Goal: Task Accomplishment & Management: Use online tool/utility

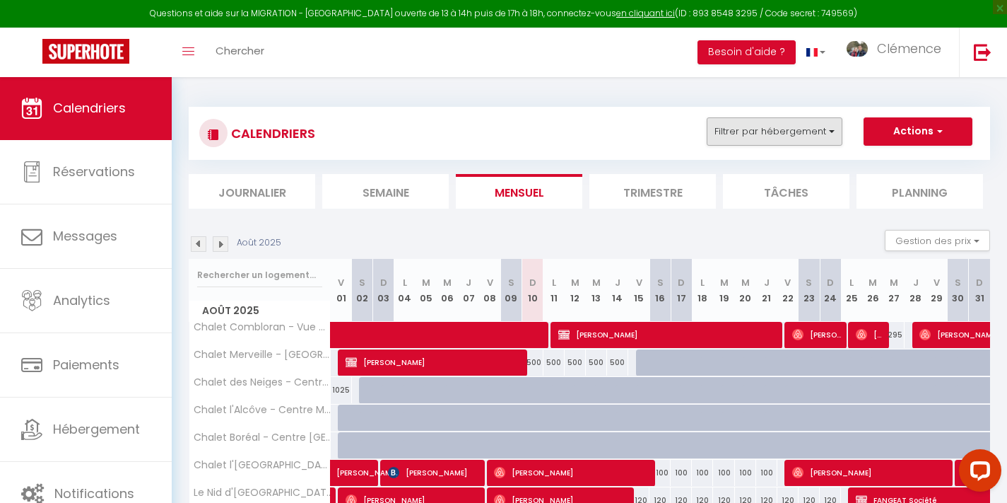
click at [752, 136] on button "Filtrer par hébergement" at bounding box center [775, 131] width 136 height 28
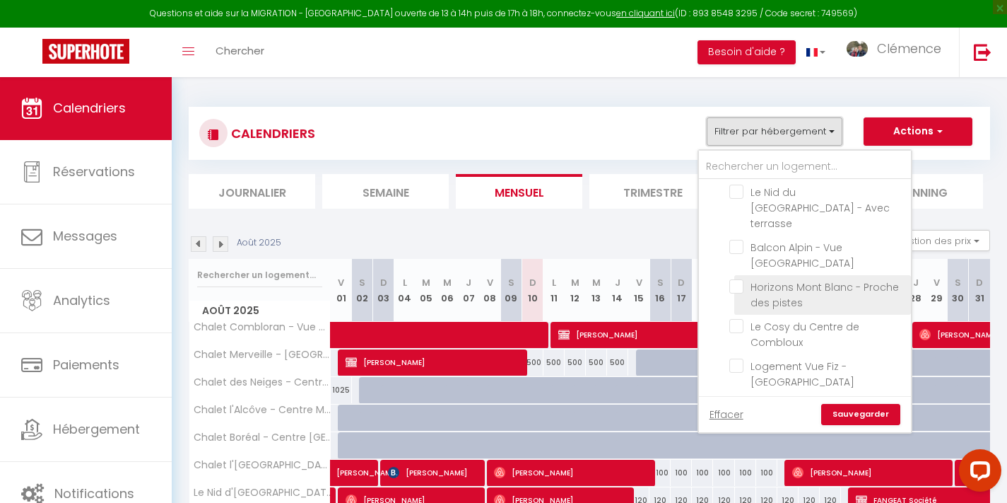
scroll to position [91, 0]
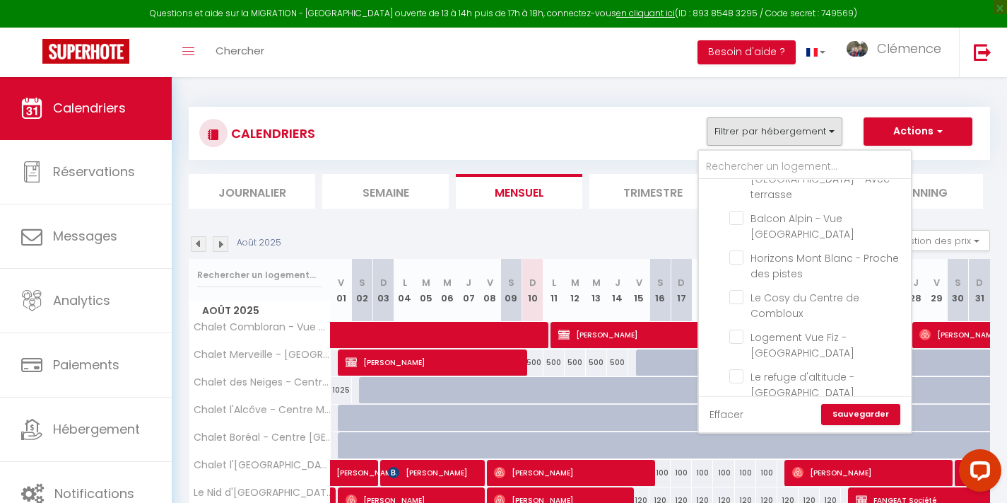
click at [739, 416] on link "Effacer" at bounding box center [727, 414] width 34 height 16
checkbox input "false"
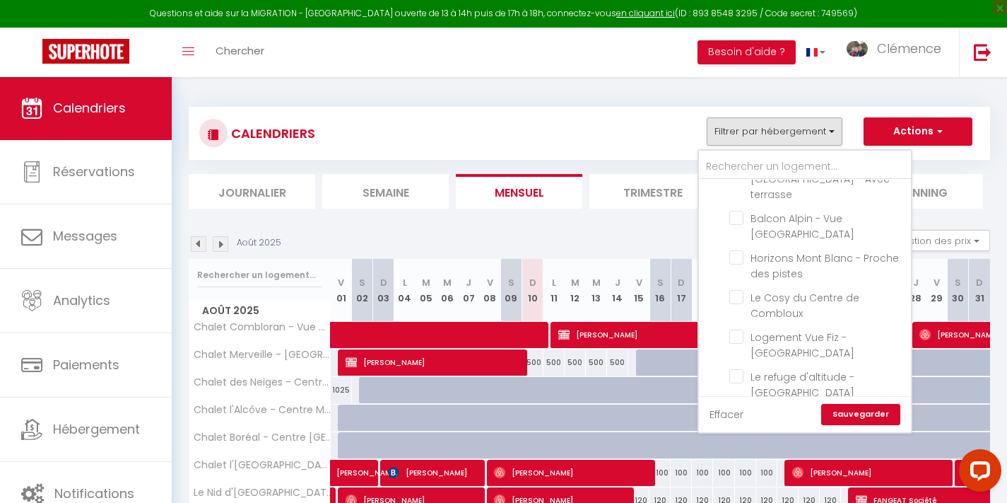
checkbox input "false"
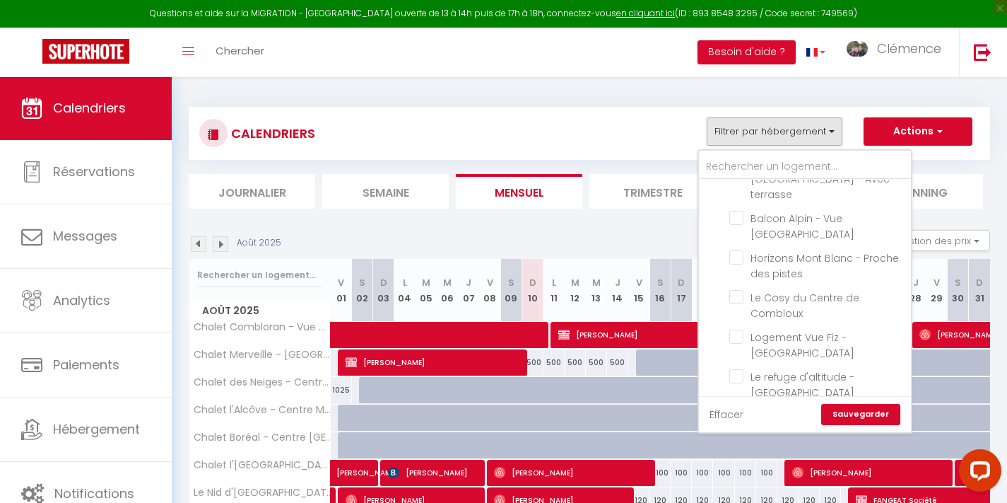
checkbox input "false"
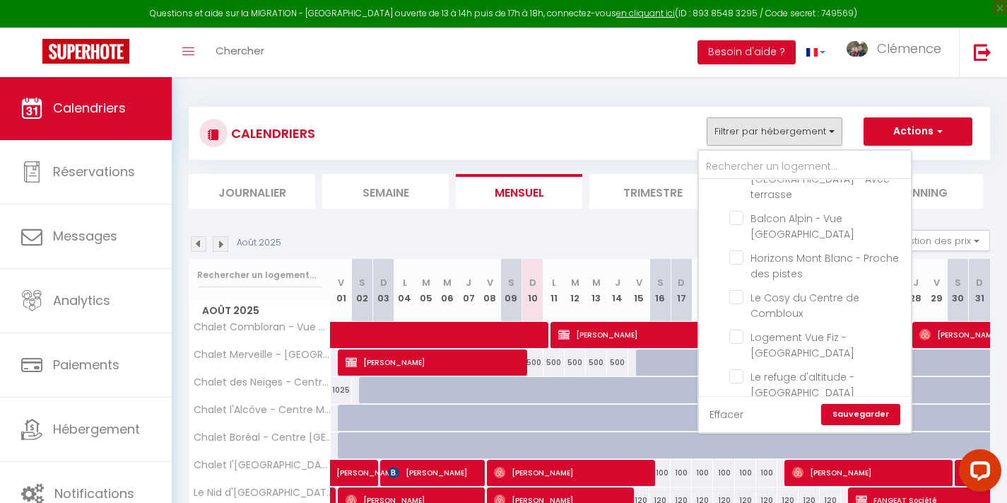
checkbox input "false"
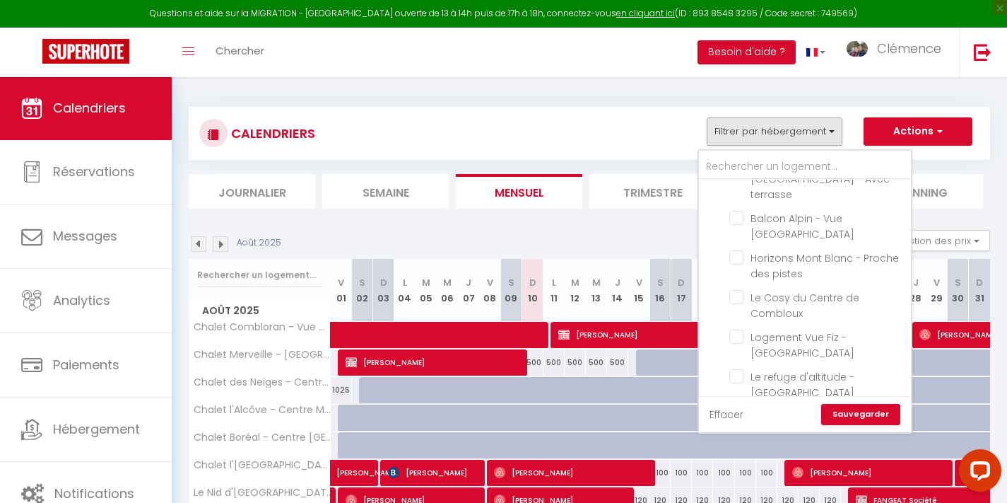
checkbox input "false"
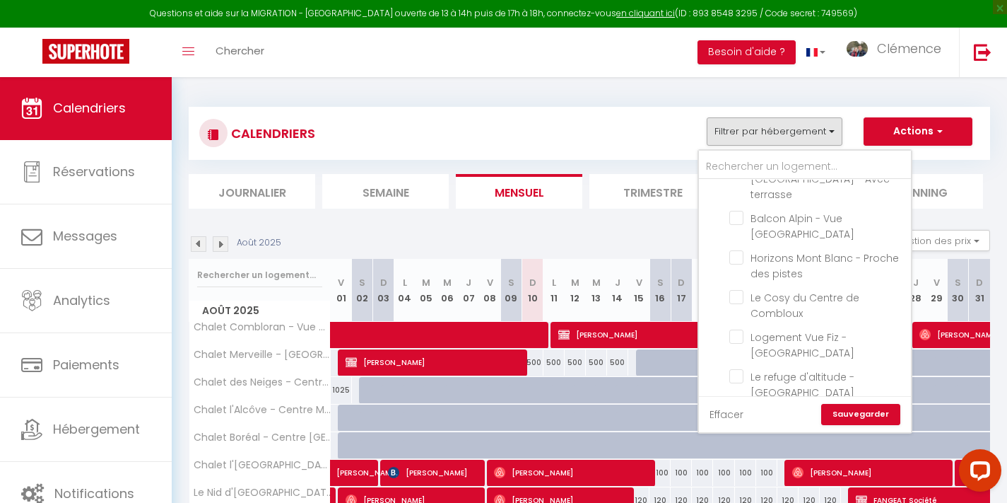
checkbox input "false"
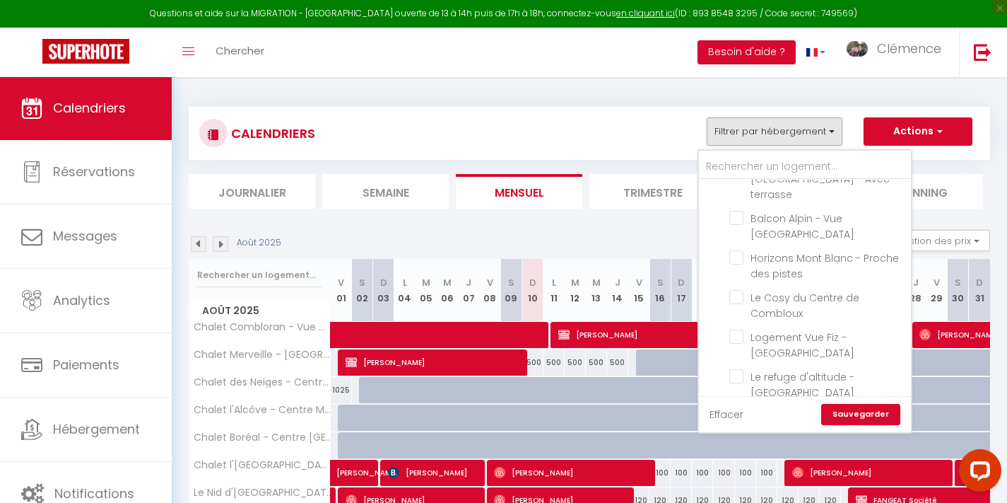
checkbox input "false"
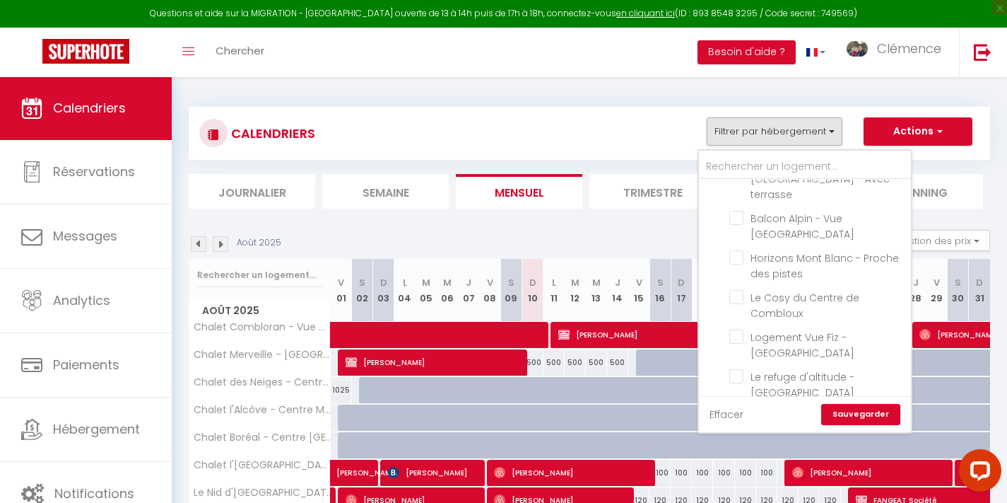
checkbox input "false"
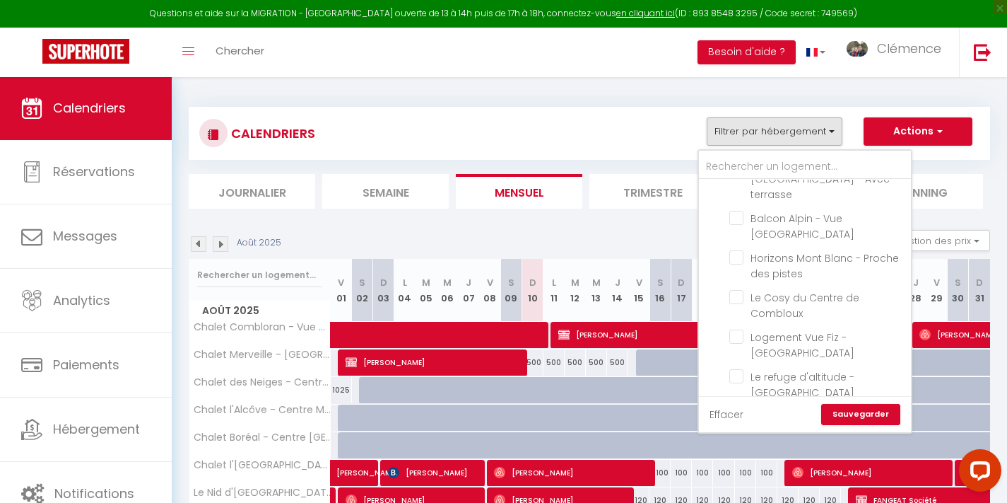
checkbox input "false"
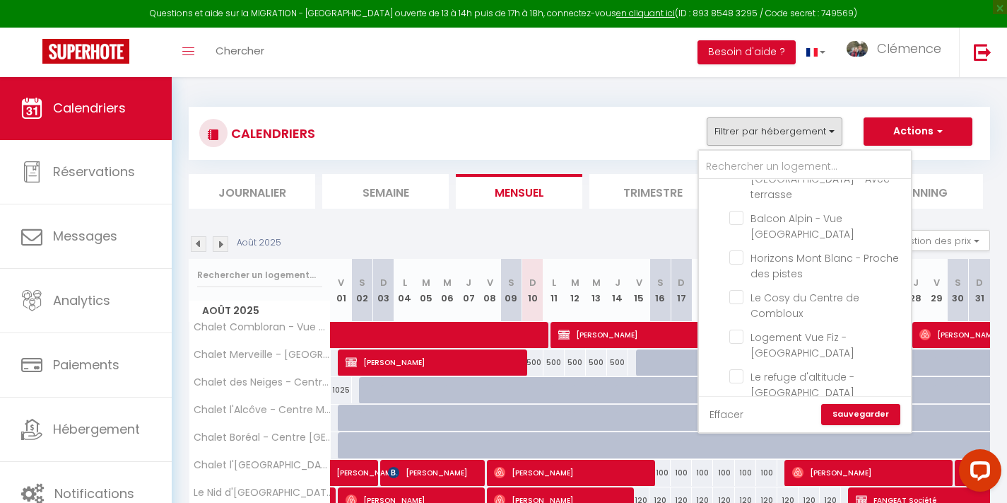
checkbox input "false"
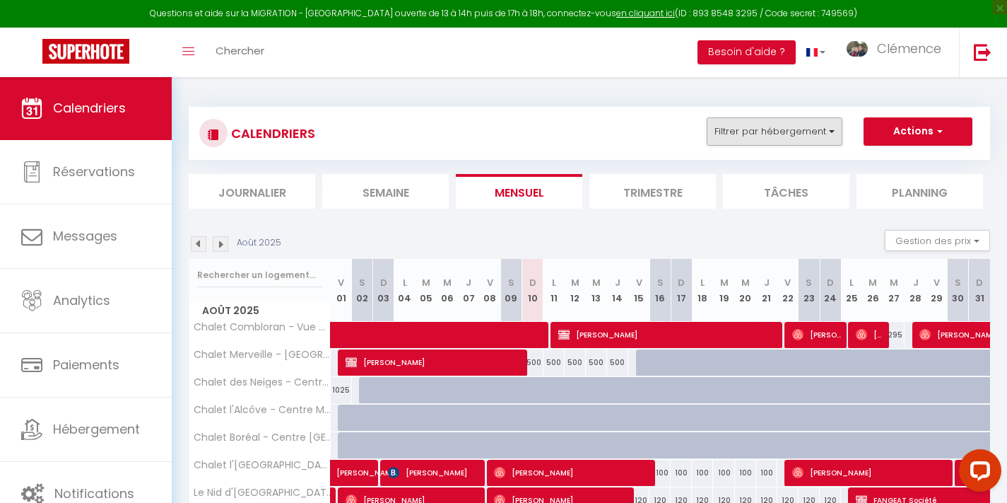
click at [772, 139] on button "Filtrer par hébergement" at bounding box center [775, 131] width 136 height 28
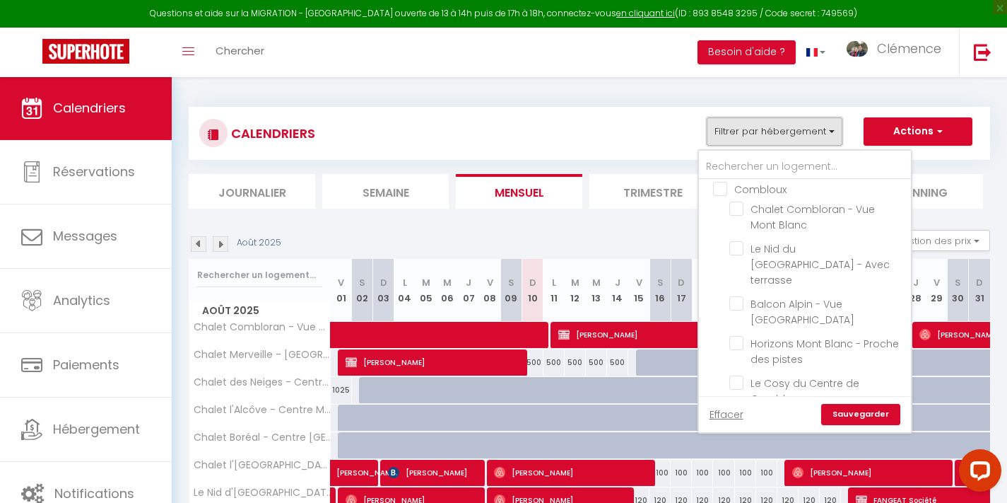
scroll to position [0, 0]
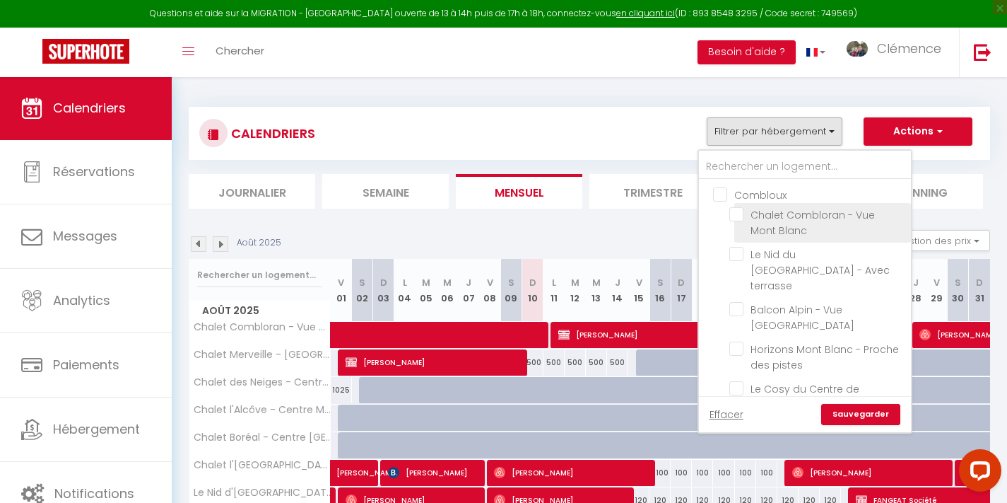
click at [740, 215] on input "Chalet Combloran - Vue Mont Blanc" at bounding box center [817, 214] width 177 height 14
checkbox input "true"
checkbox input "false"
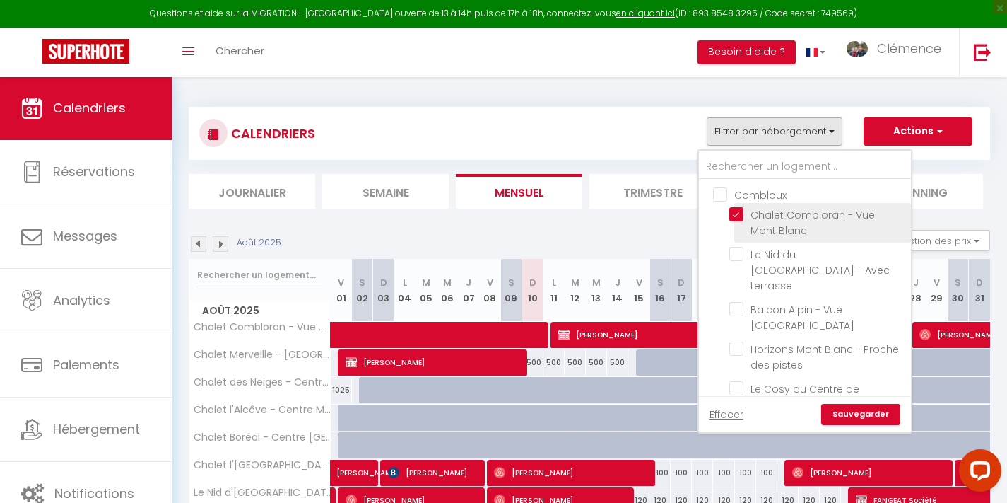
checkbox input "false"
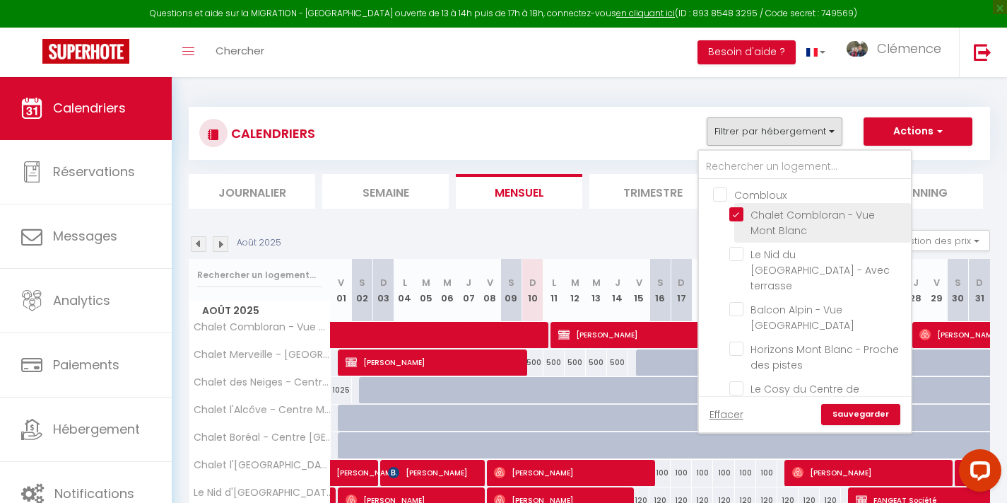
checkbox input "false"
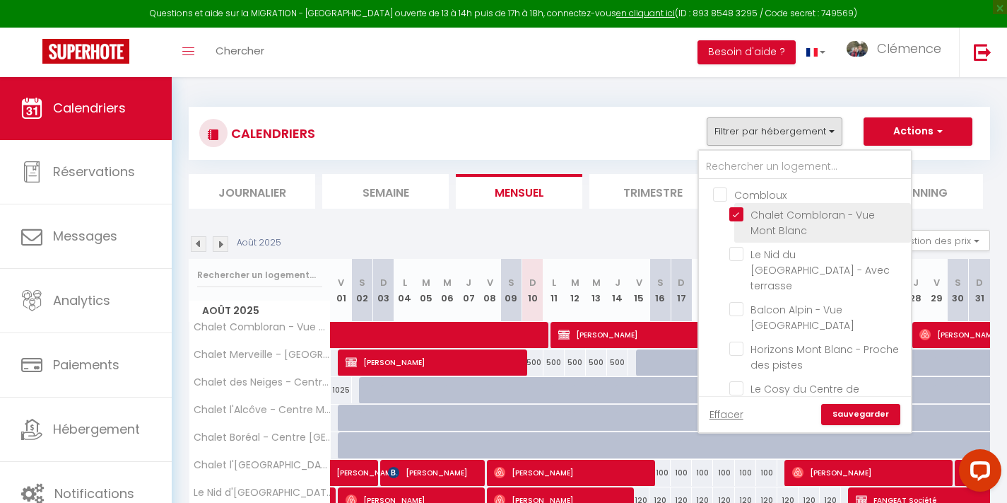
checkbox input "false"
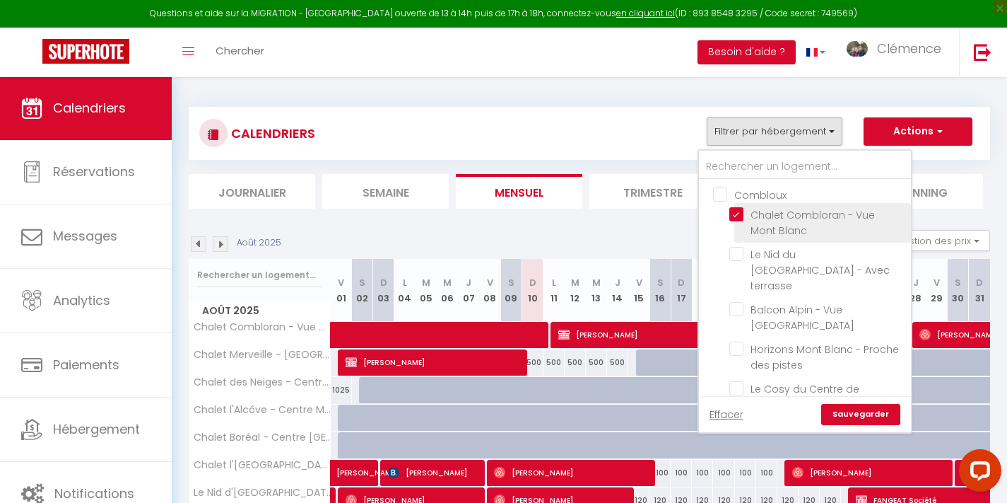
checkbox input "false"
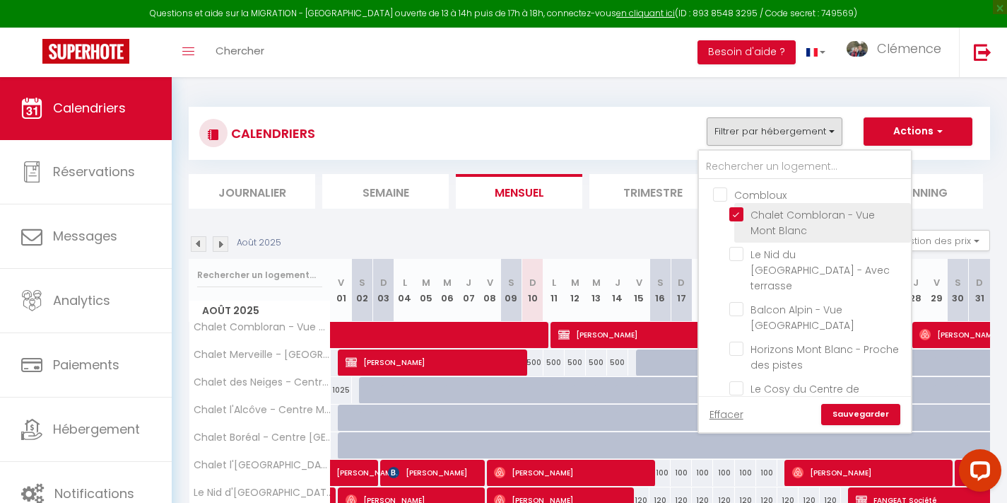
checkbox input "false"
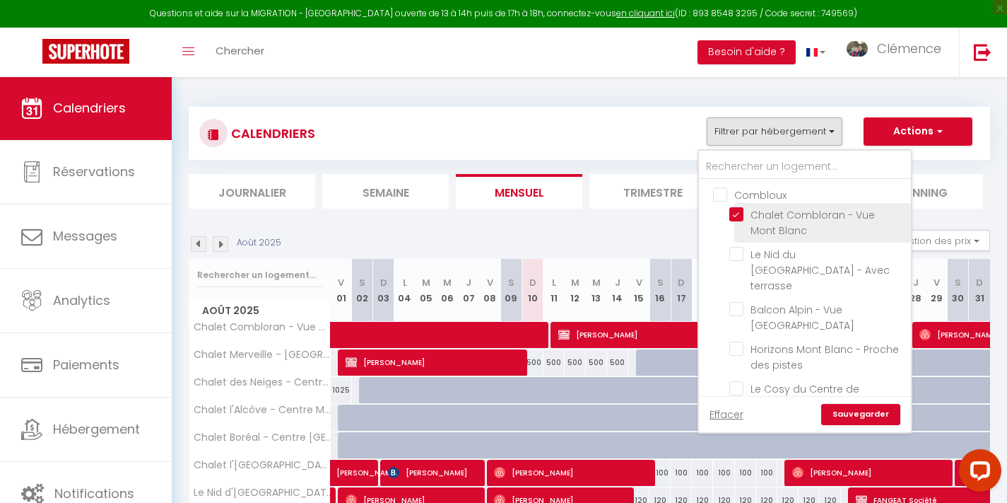
checkbox input "false"
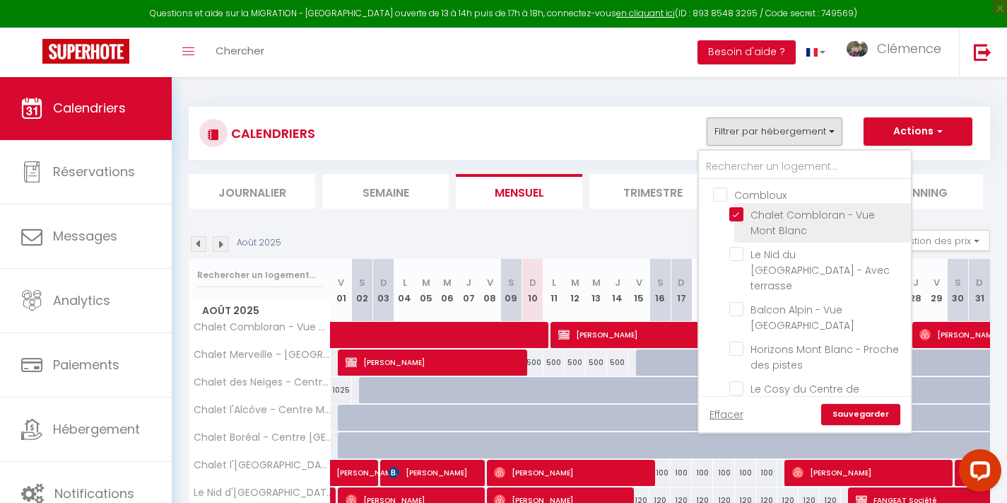
checkbox input "false"
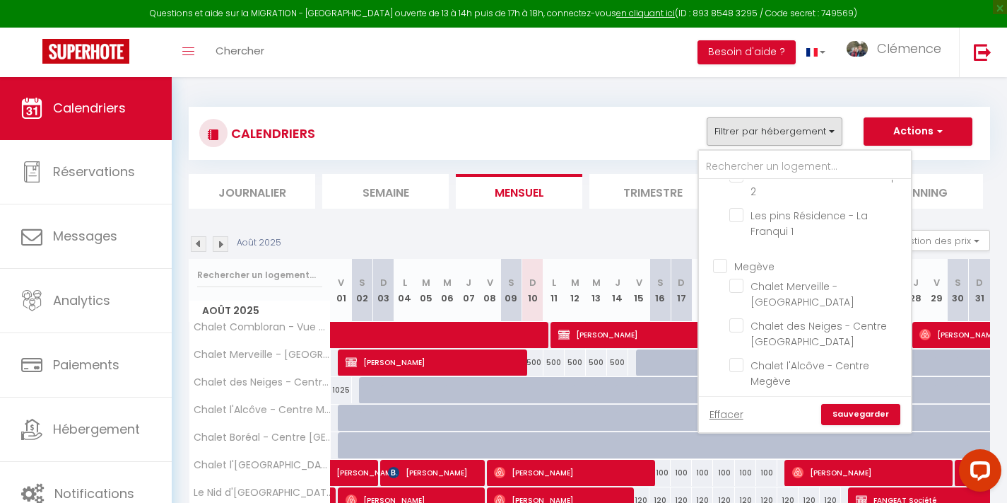
scroll to position [830, 0]
click at [717, 263] on input "Megève" at bounding box center [819, 270] width 212 height 14
checkbox input "true"
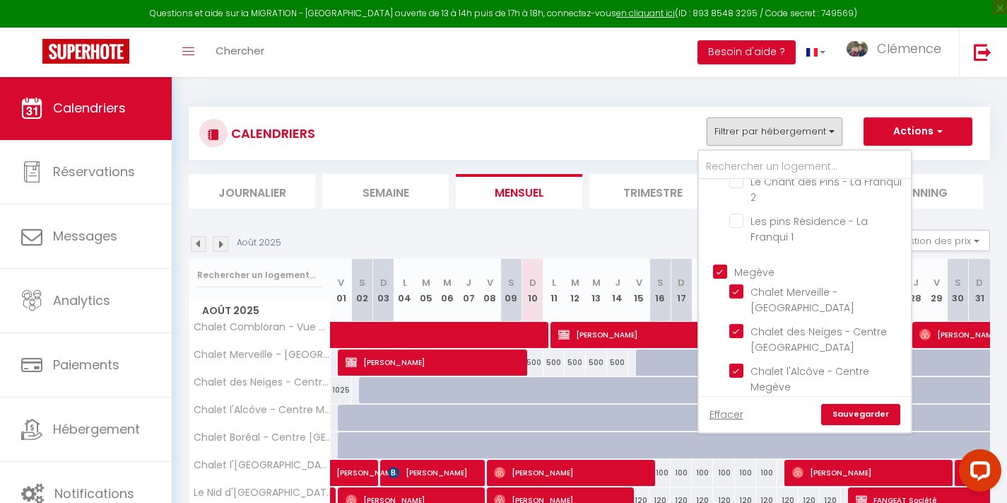
checkbox input "false"
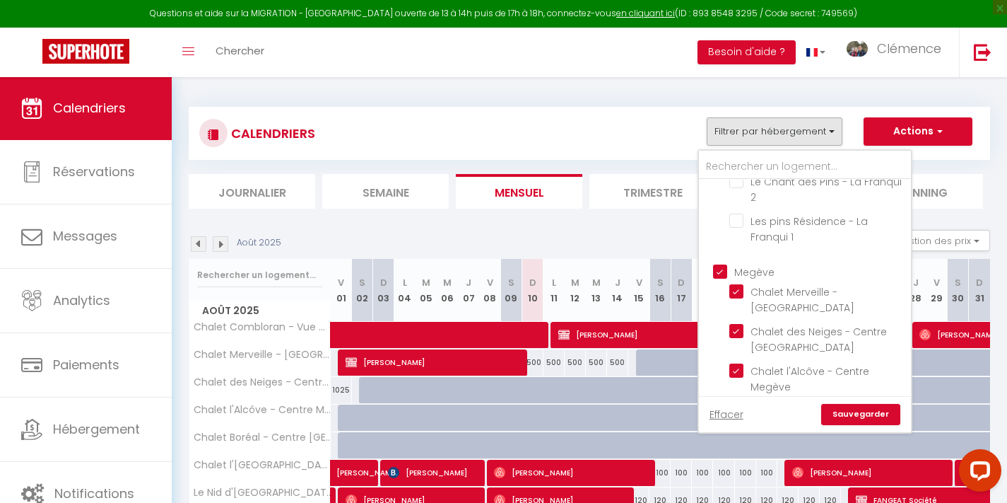
checkbox input "false"
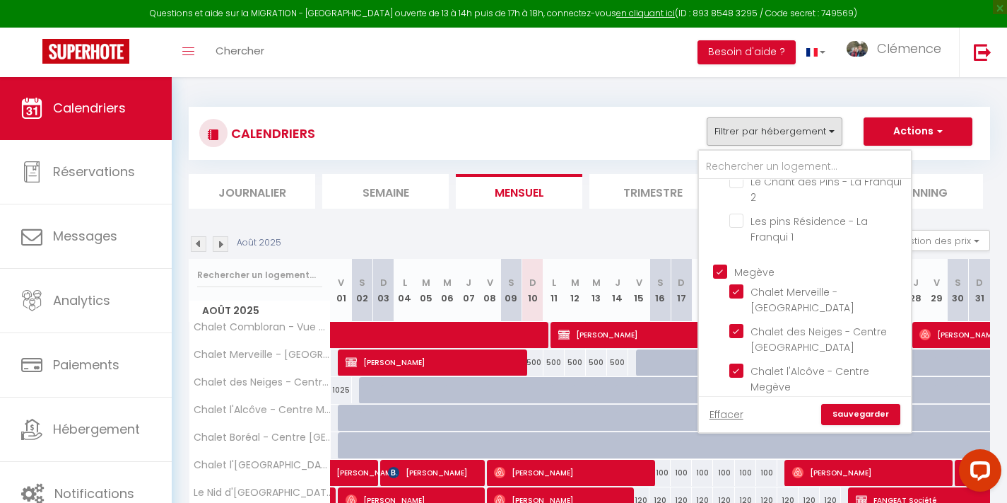
checkbox input "false"
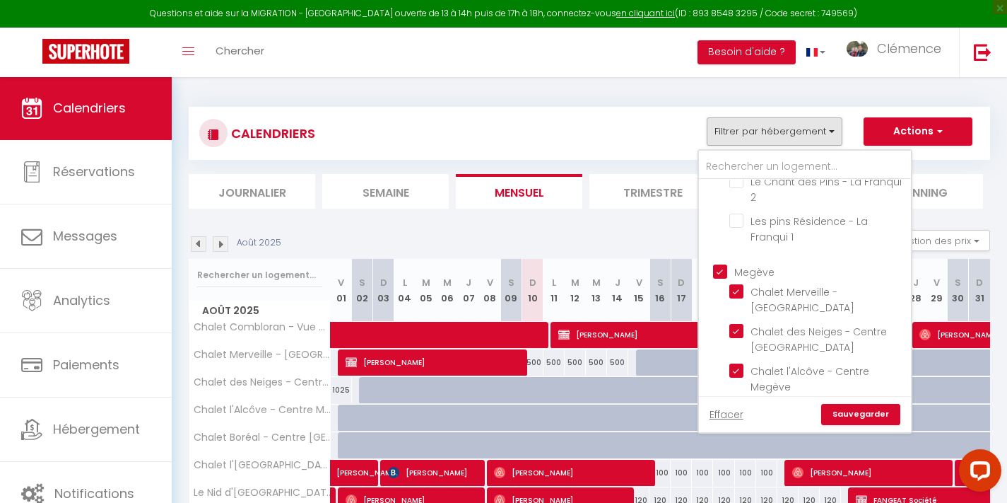
checkbox input "false"
checkbox input "true"
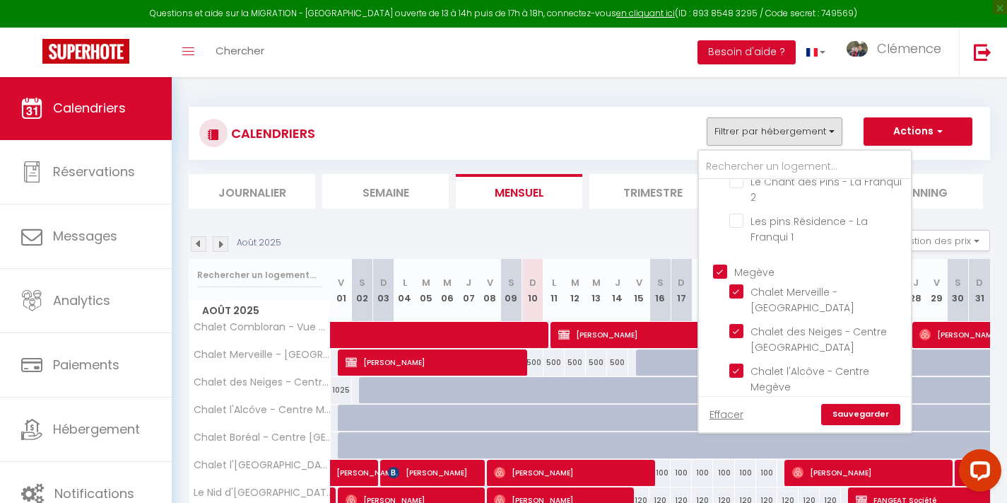
checkbox input "true"
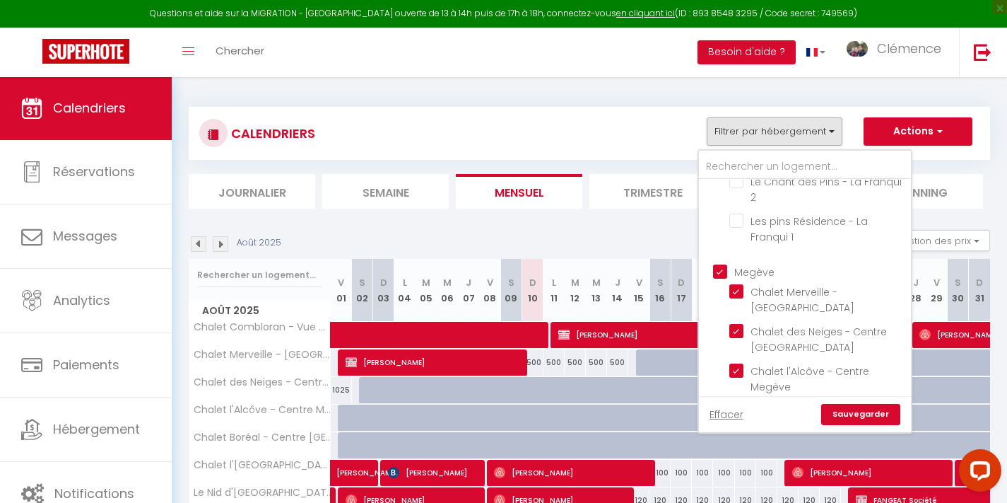
checkbox input "true"
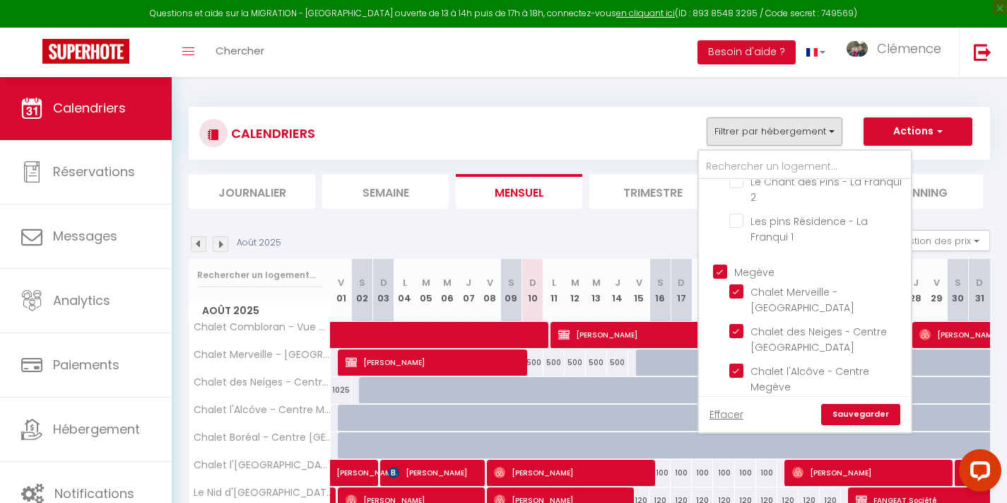
checkbox input "true"
checkbox input "false"
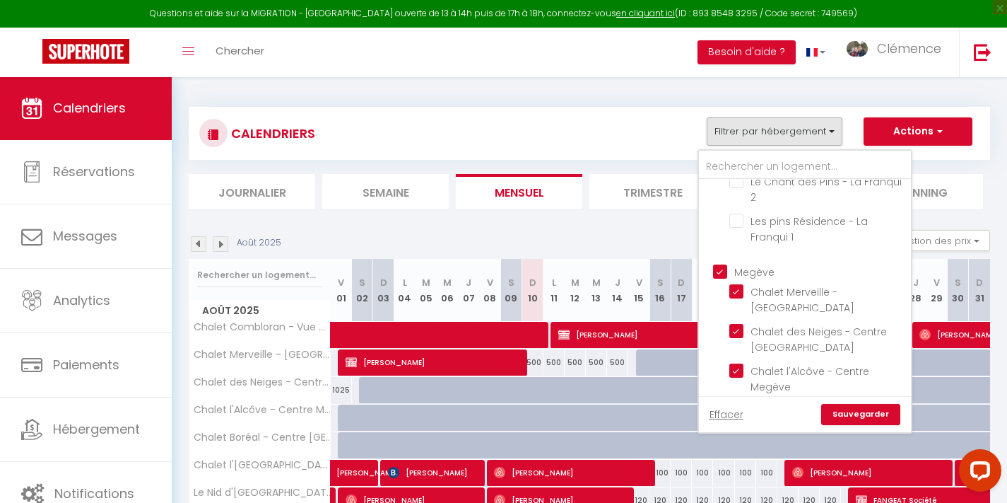
checkbox input "false"
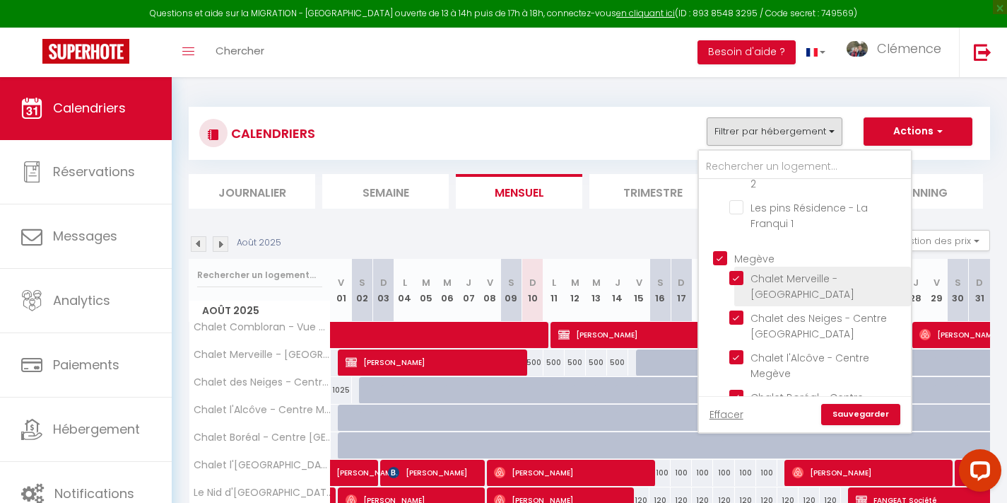
scroll to position [873, 0]
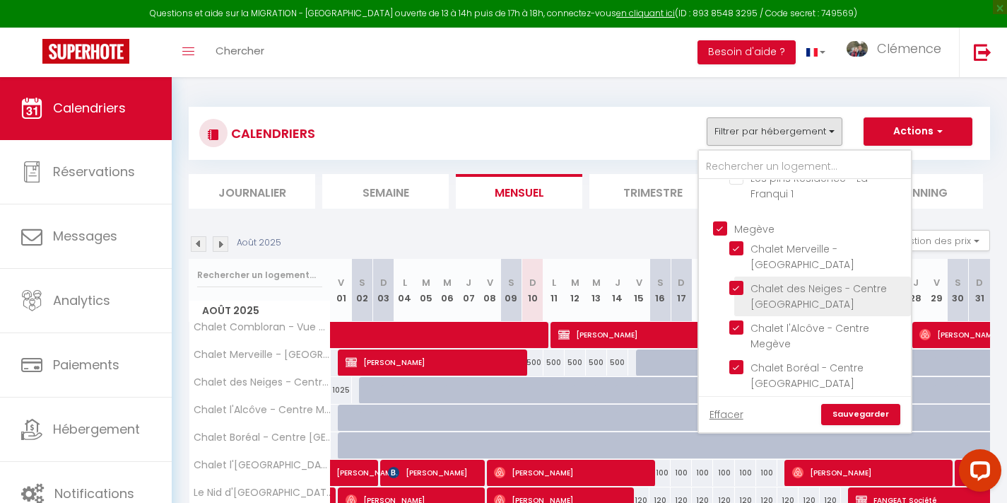
click at [742, 281] on input "Chalet des Neiges - Centre [GEOGRAPHIC_DATA]" at bounding box center [817, 288] width 177 height 14
checkbox input "false"
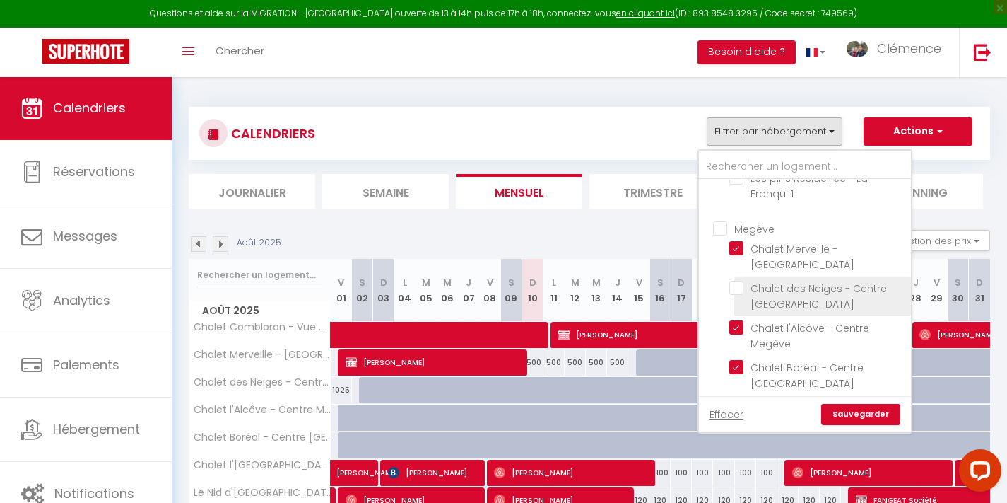
checkbox input "false"
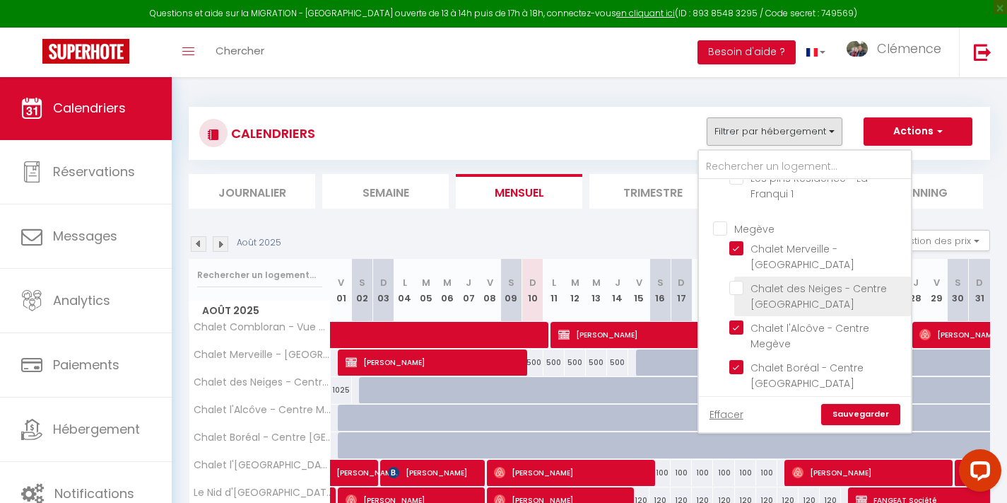
checkbox input "false"
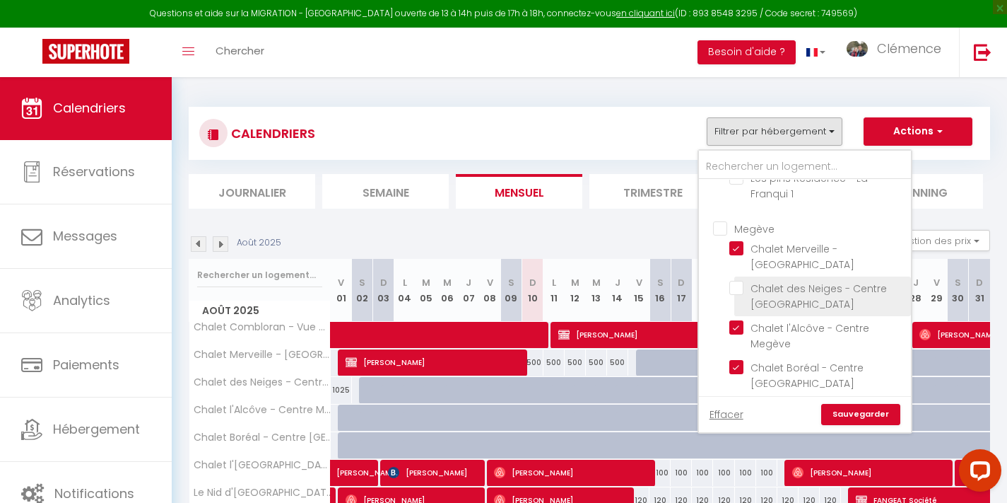
checkbox input "false"
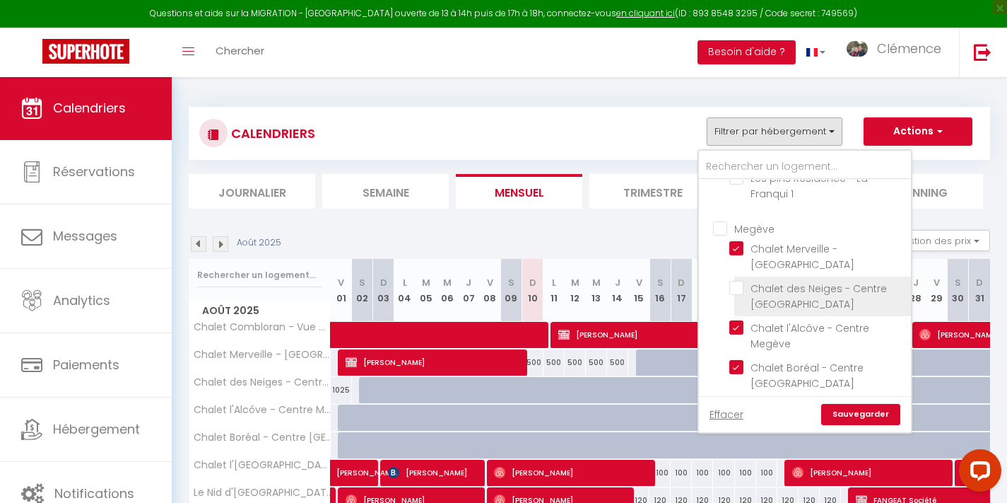
checkbox input "false"
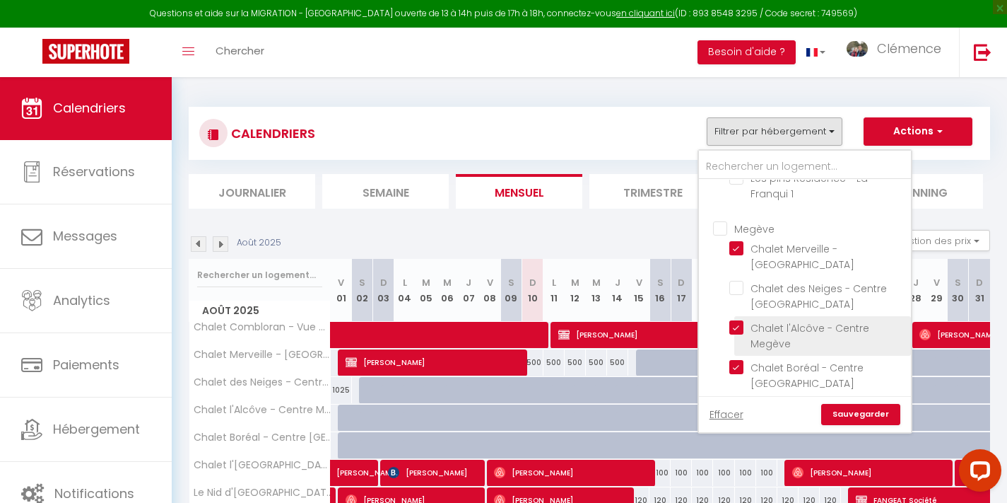
click at [739, 320] on input "Chalet l'Alcôve - Centre Megève" at bounding box center [817, 327] width 177 height 14
checkbox input "false"
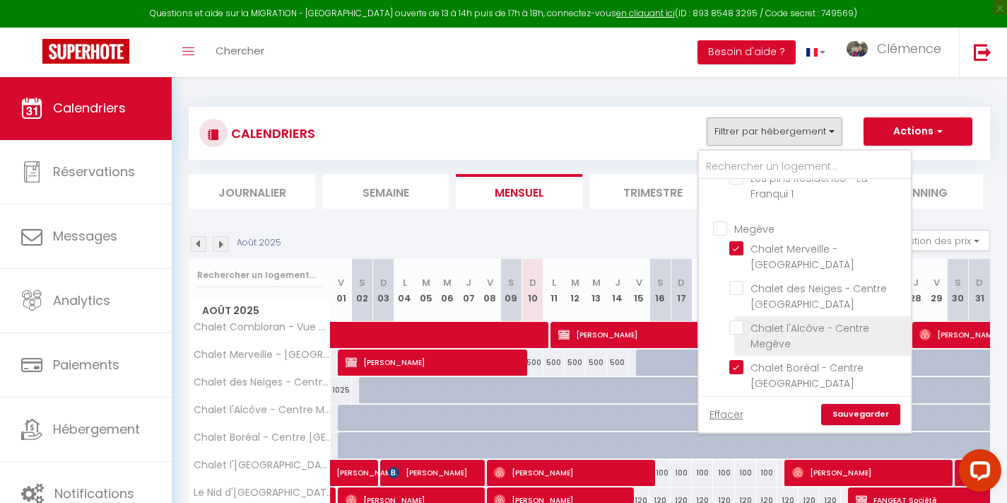
checkbox input "false"
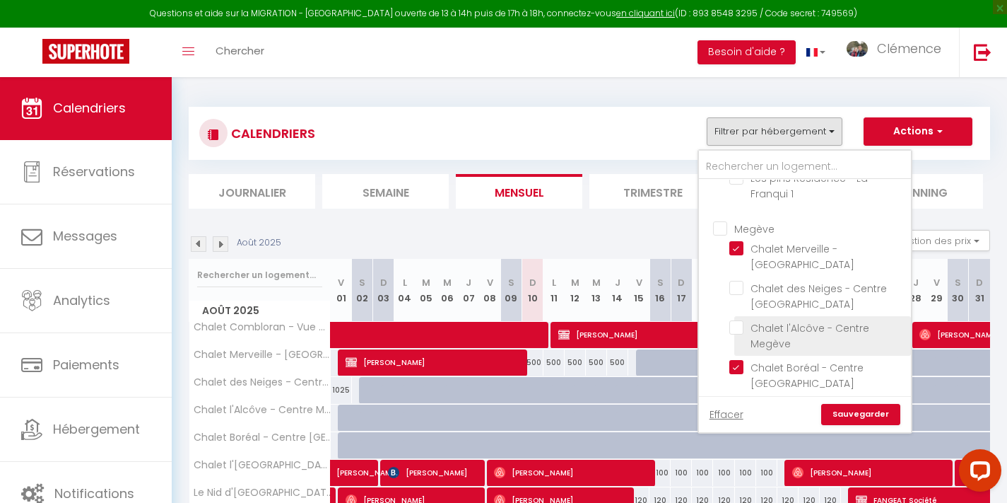
checkbox input "false"
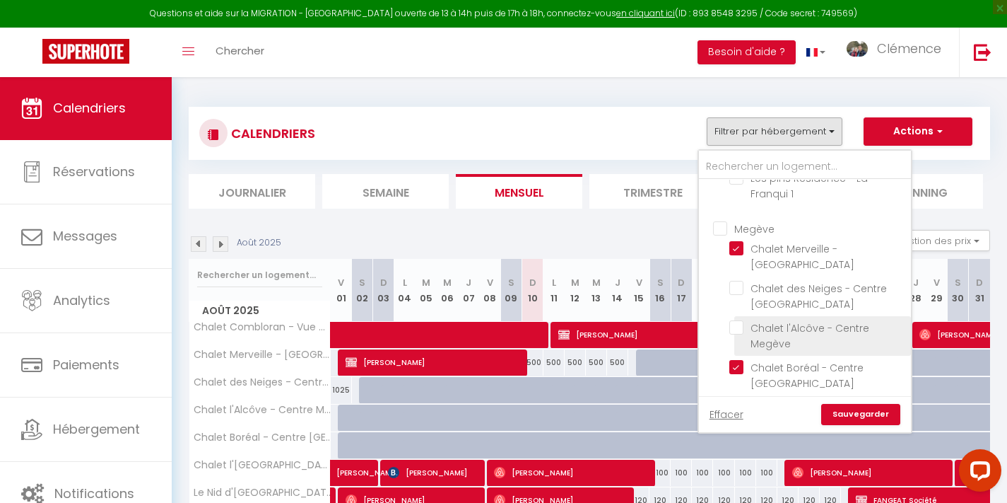
checkbox input "false"
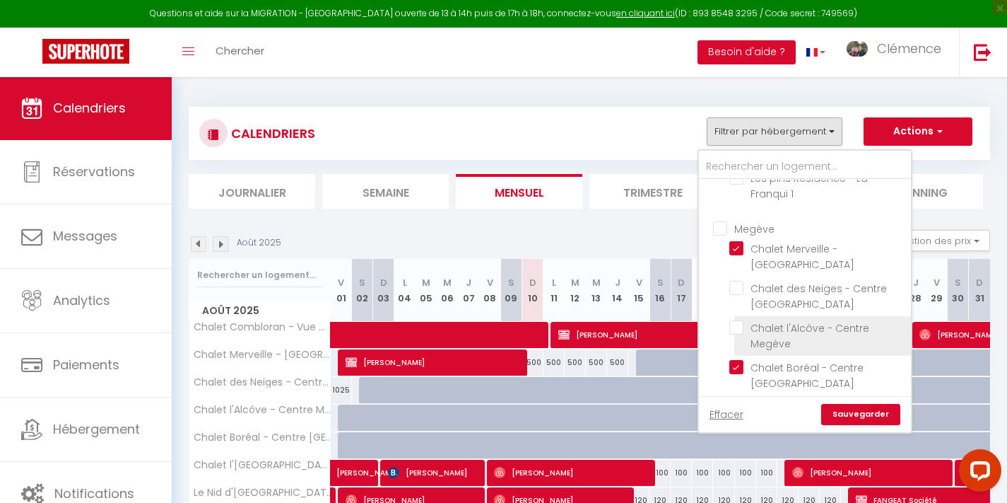
checkbox input "false"
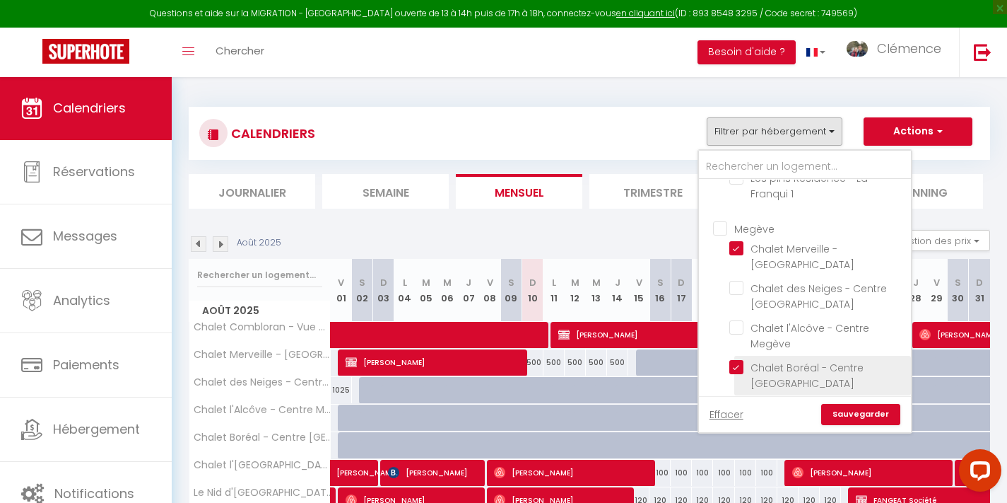
click at [741, 360] on input "Chalet Boréal - Centre [GEOGRAPHIC_DATA]" at bounding box center [817, 367] width 177 height 14
checkbox input "false"
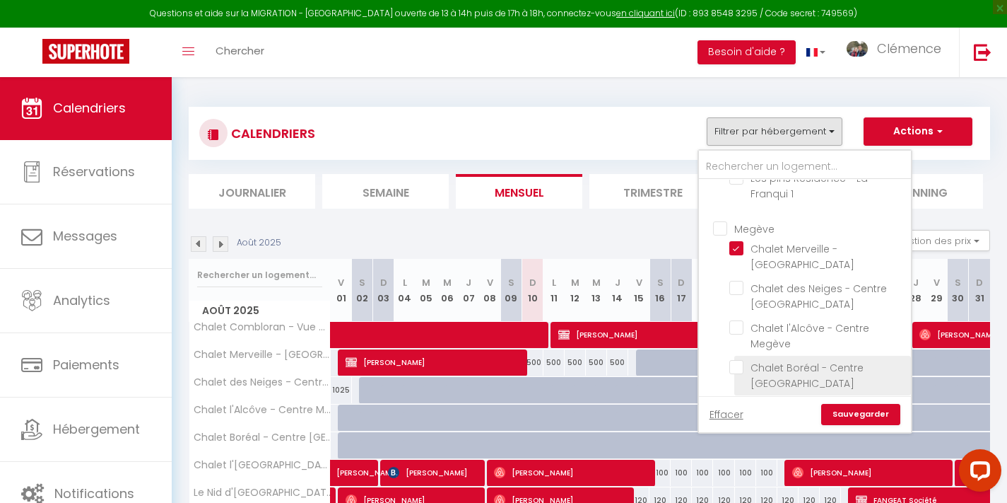
checkbox input "false"
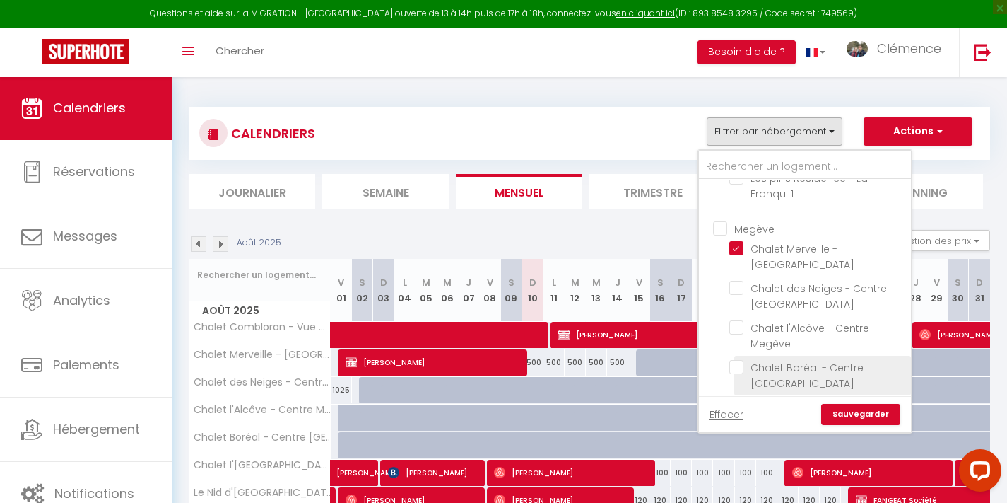
checkbox input "false"
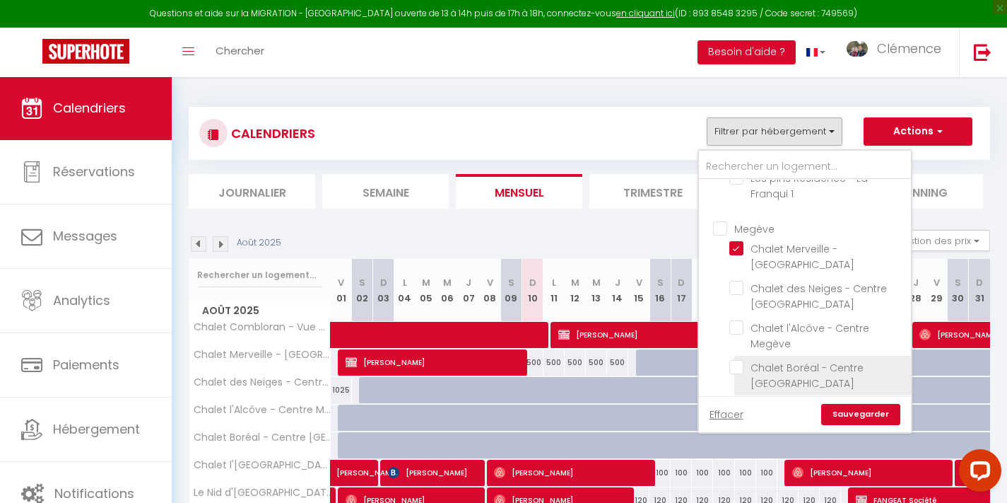
checkbox input "false"
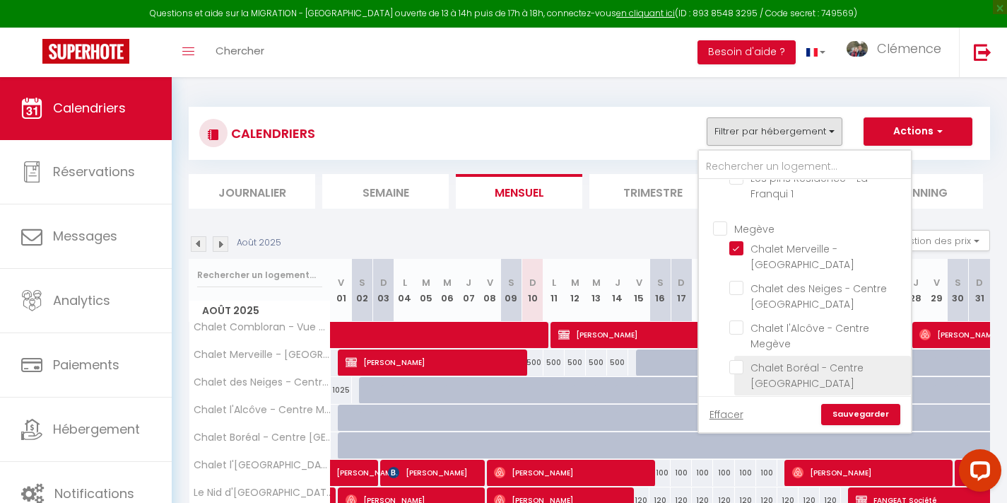
checkbox input "false"
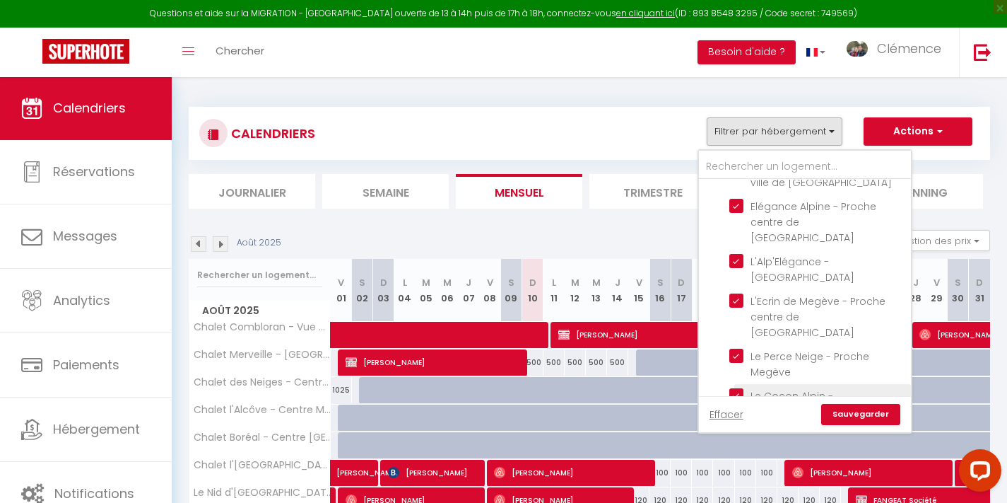
scroll to position [1274, 0]
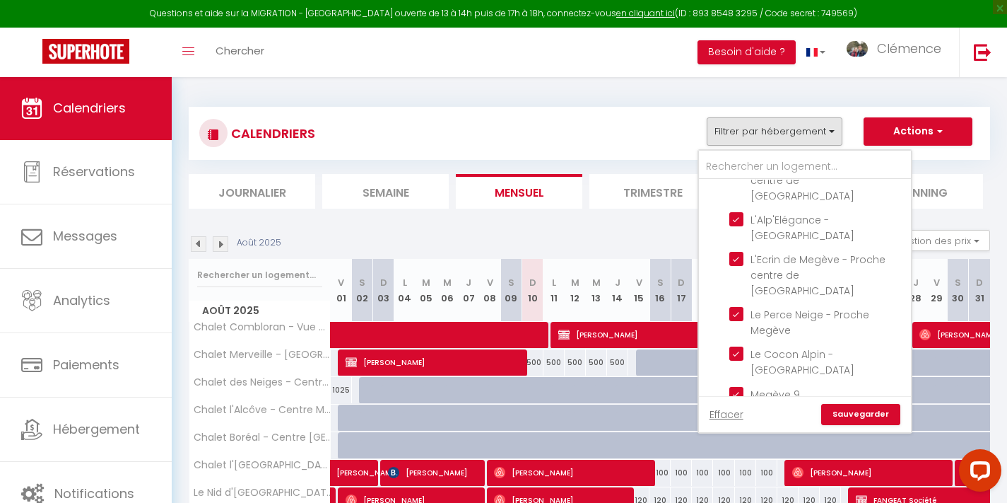
click at [739, 411] on input "Chalet - [GEOGRAPHIC_DATA]" at bounding box center [817, 418] width 177 height 14
checkbox input "false"
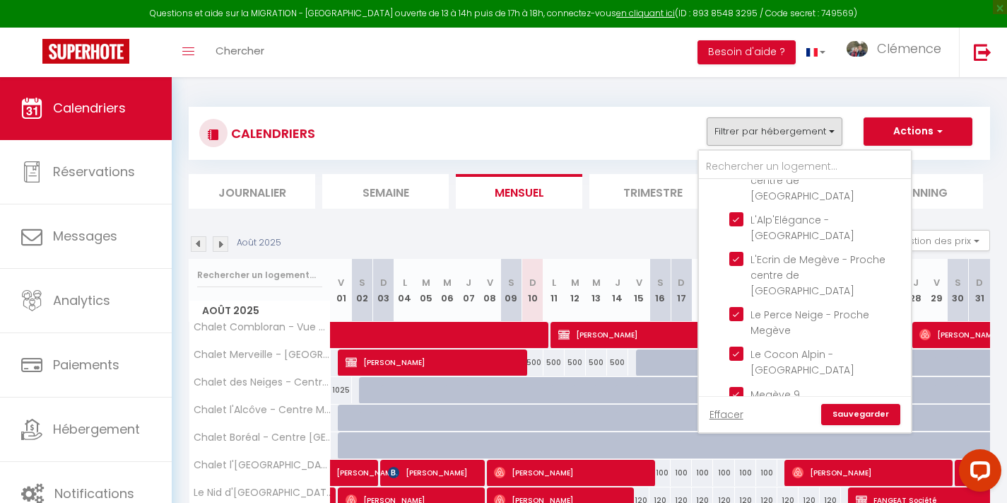
checkbox input "false"
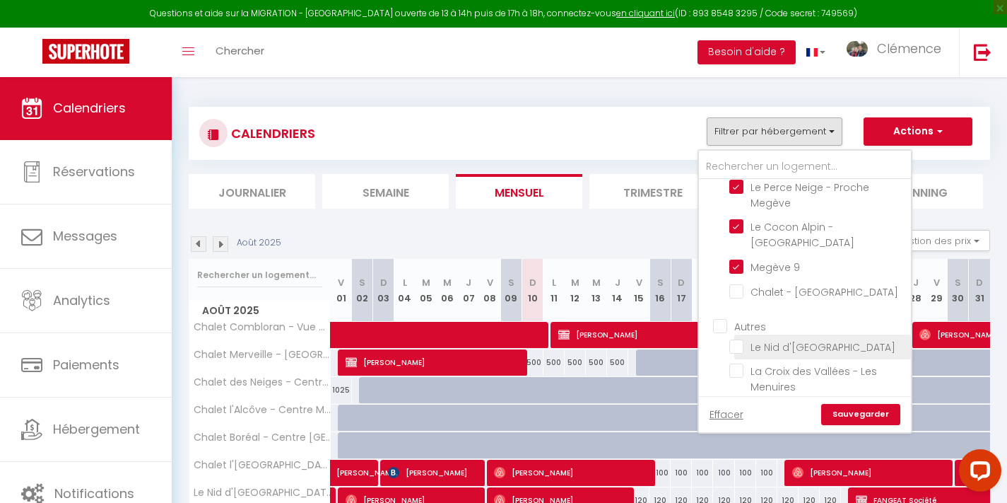
scroll to position [1412, 0]
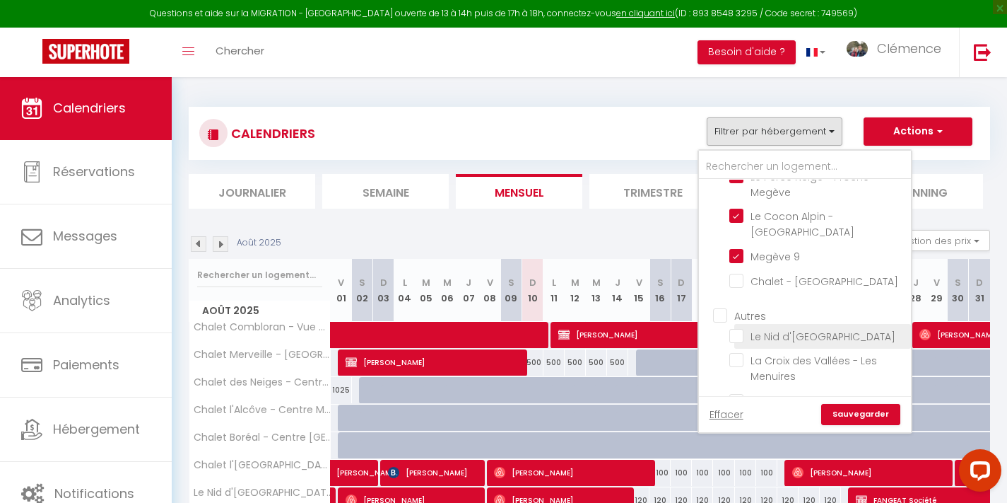
click at [737, 328] on input "Le Nid d'[GEOGRAPHIC_DATA]" at bounding box center [817, 335] width 177 height 14
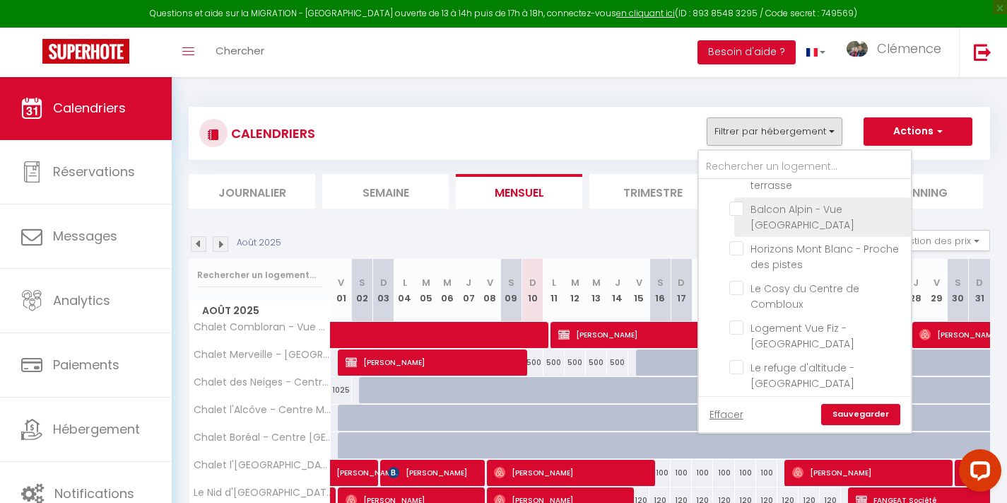
scroll to position [226, 0]
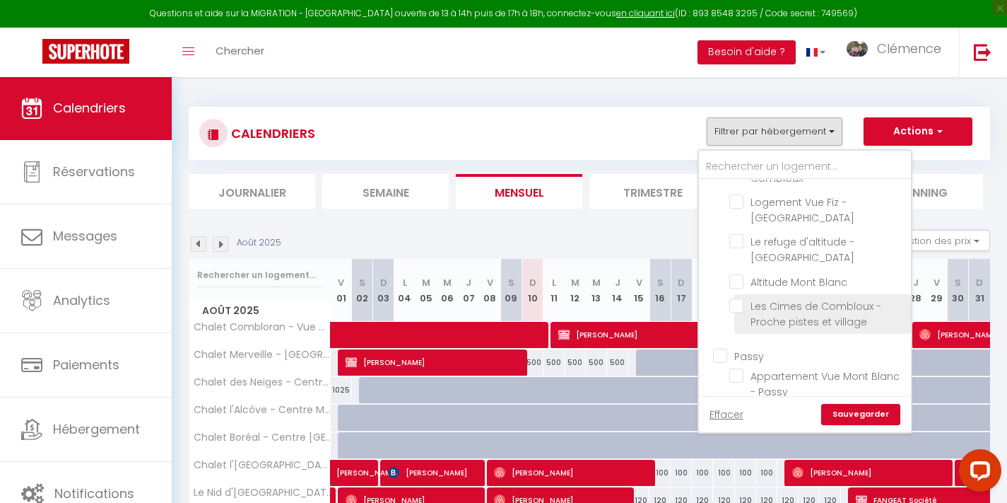
click at [739, 298] on input "Les Cimes de Combloux - Proche pistes et village" at bounding box center [817, 305] width 177 height 14
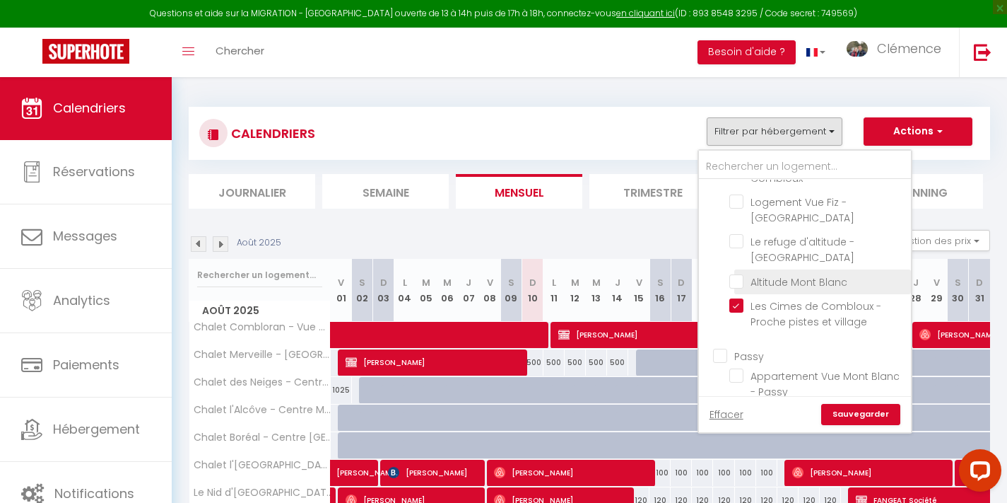
click at [737, 274] on input "Altitude Mont Blanc" at bounding box center [817, 281] width 177 height 14
click at [852, 414] on link "Sauvegarder" at bounding box center [860, 414] width 79 height 21
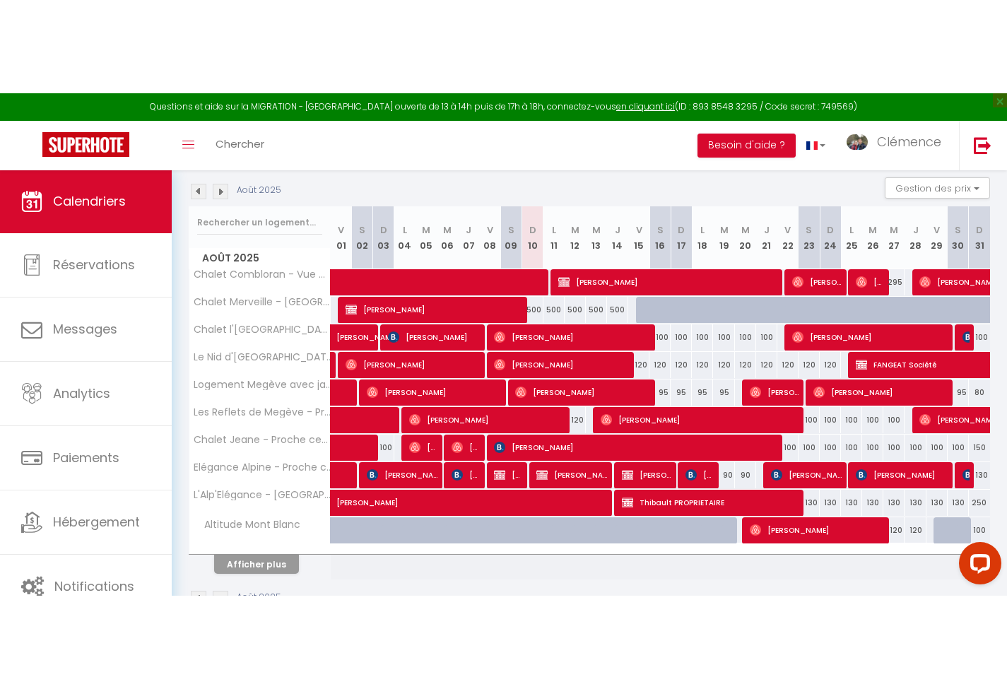
scroll to position [76, 0]
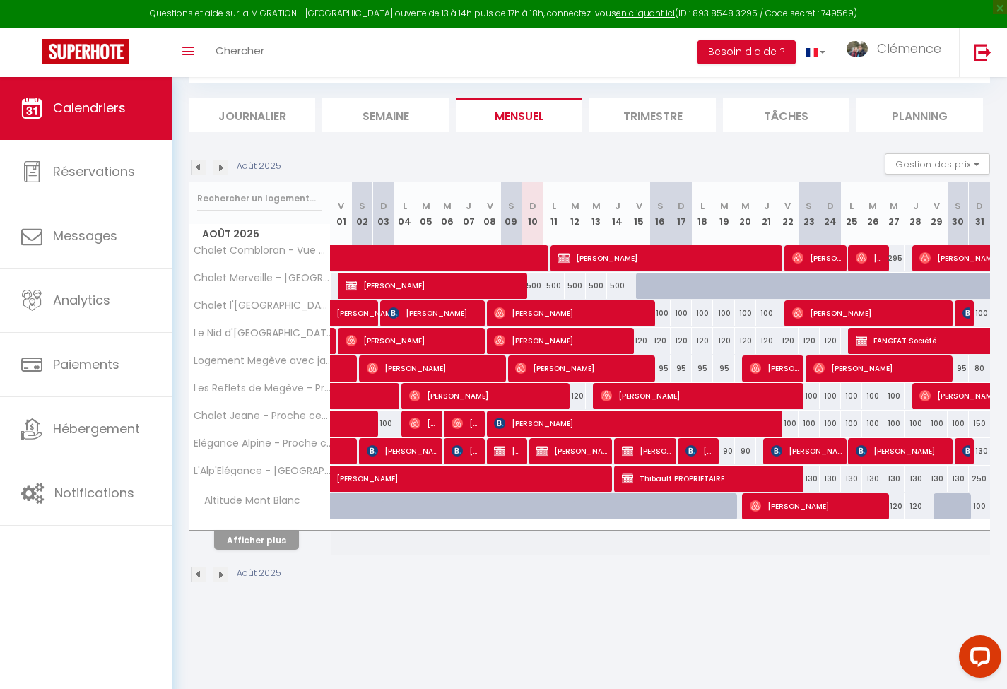
click at [263, 502] on button "Afficher plus" at bounding box center [256, 540] width 85 height 19
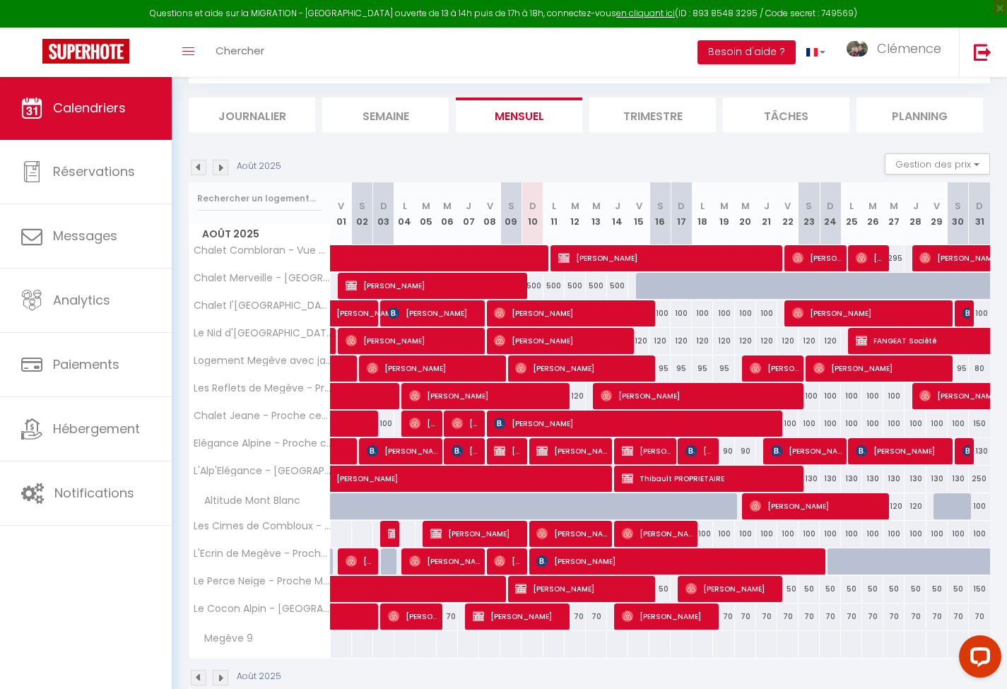
click at [638, 343] on div "120" at bounding box center [638, 341] width 21 height 26
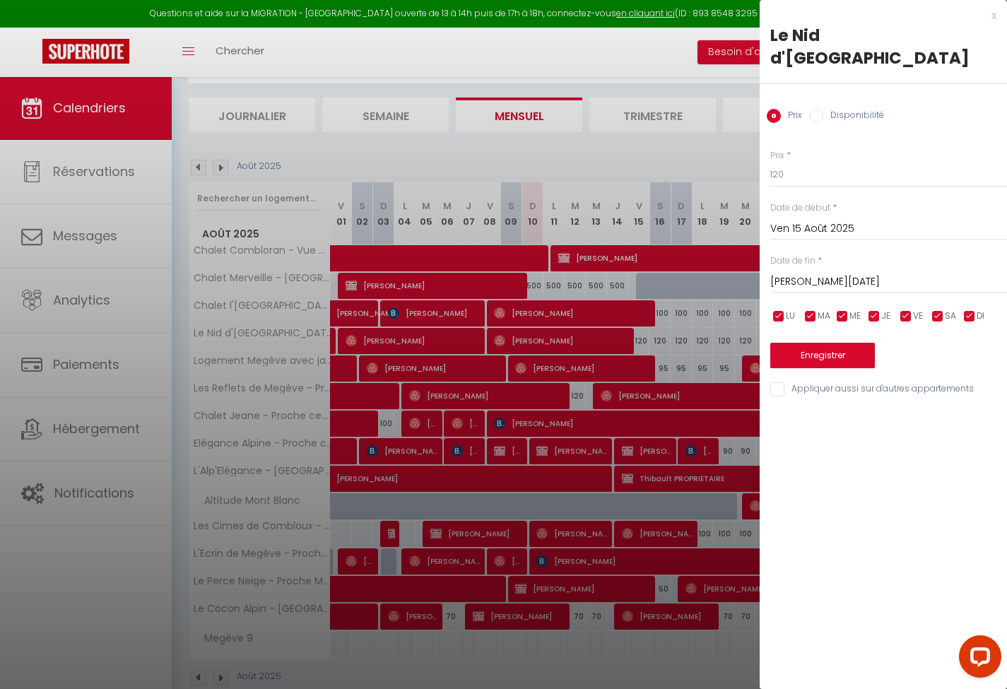
click at [826, 283] on input "[PERSON_NAME][DATE]" at bounding box center [888, 282] width 237 height 18
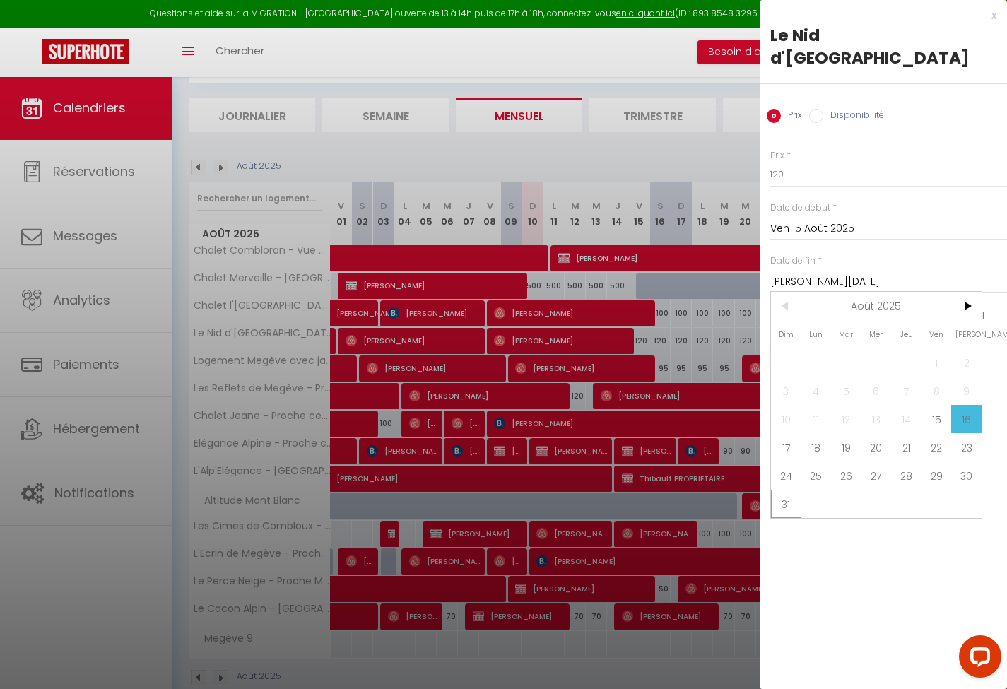
click at [799, 500] on span "31" at bounding box center [786, 504] width 30 height 28
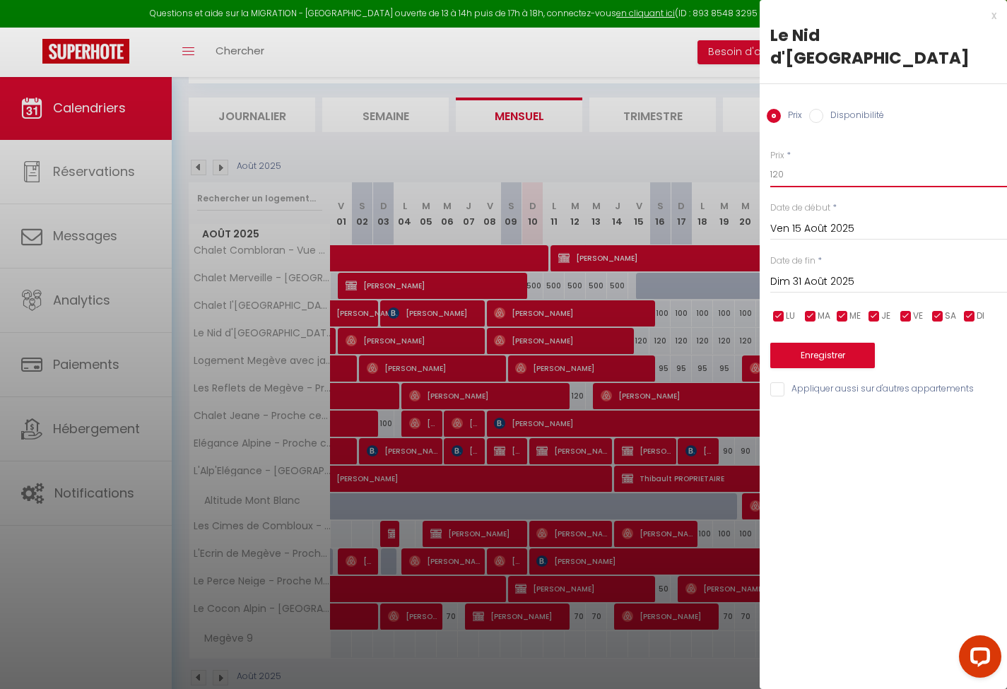
drag, startPoint x: 776, startPoint y: 177, endPoint x: 753, endPoint y: 177, distance: 23.3
click at [753, 177] on body "Questions et aide sur la MIGRATION - [GEOGRAPHIC_DATA] ouverte de 13 à 14h puis…" at bounding box center [503, 358] width 1007 height 717
click at [797, 346] on button "Enregistrer" at bounding box center [822, 355] width 105 height 25
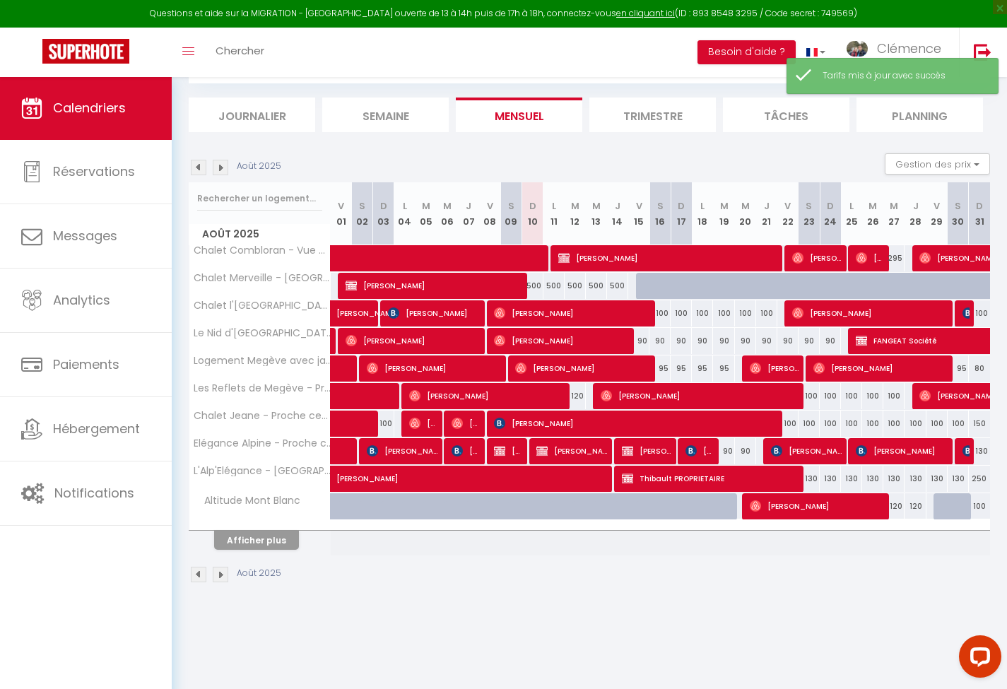
click at [286, 502] on button "Afficher plus" at bounding box center [256, 540] width 85 height 19
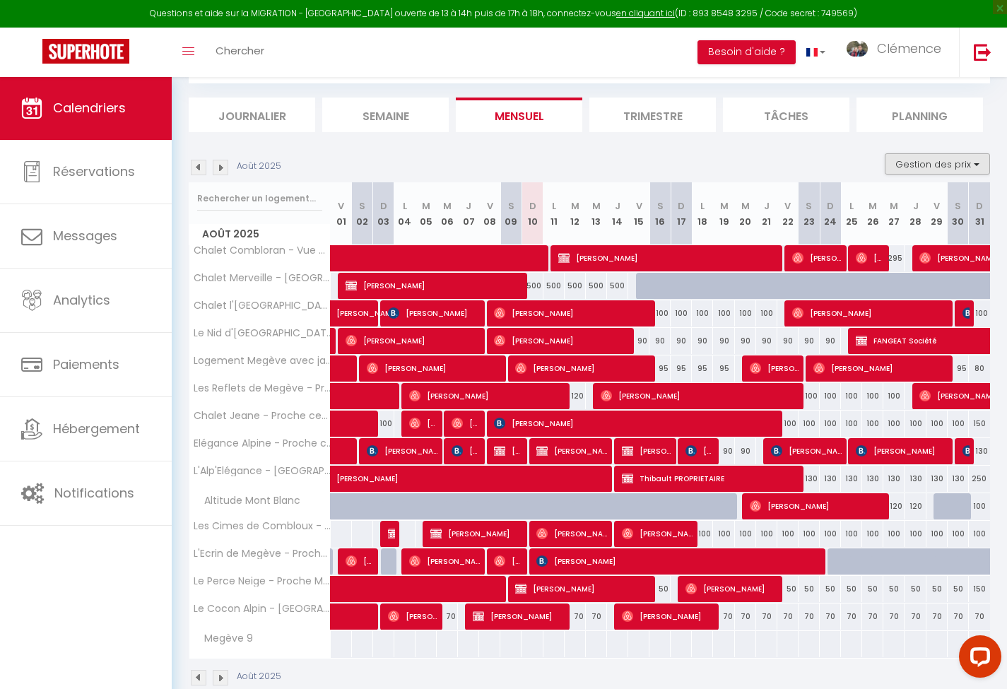
click at [910, 166] on button "Gestion des prix" at bounding box center [937, 163] width 105 height 21
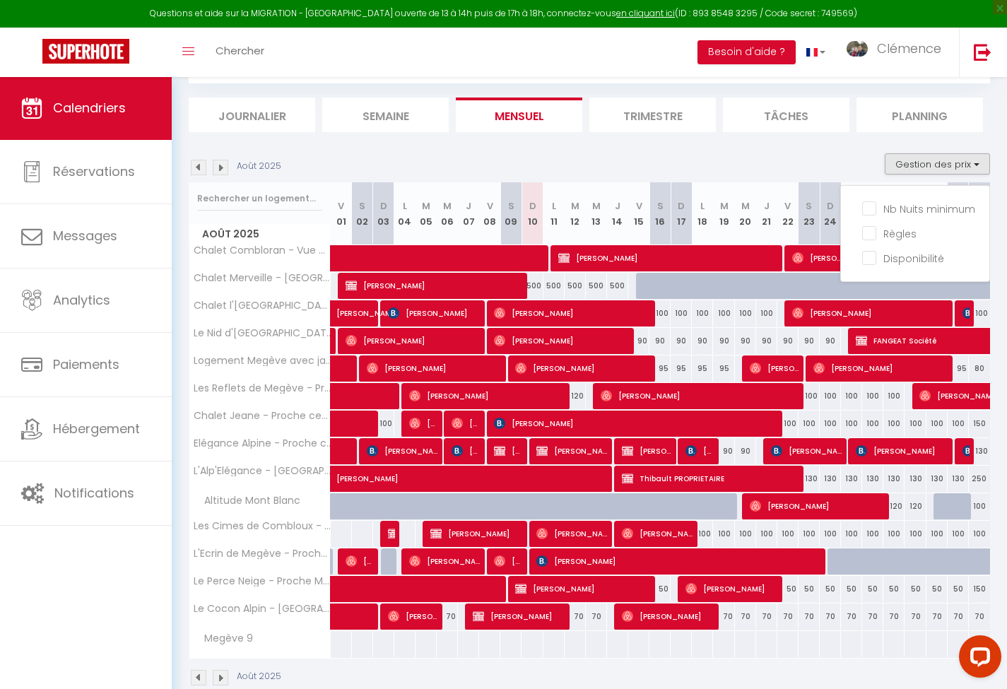
click at [913, 156] on button "Gestion des prix" at bounding box center [937, 163] width 105 height 21
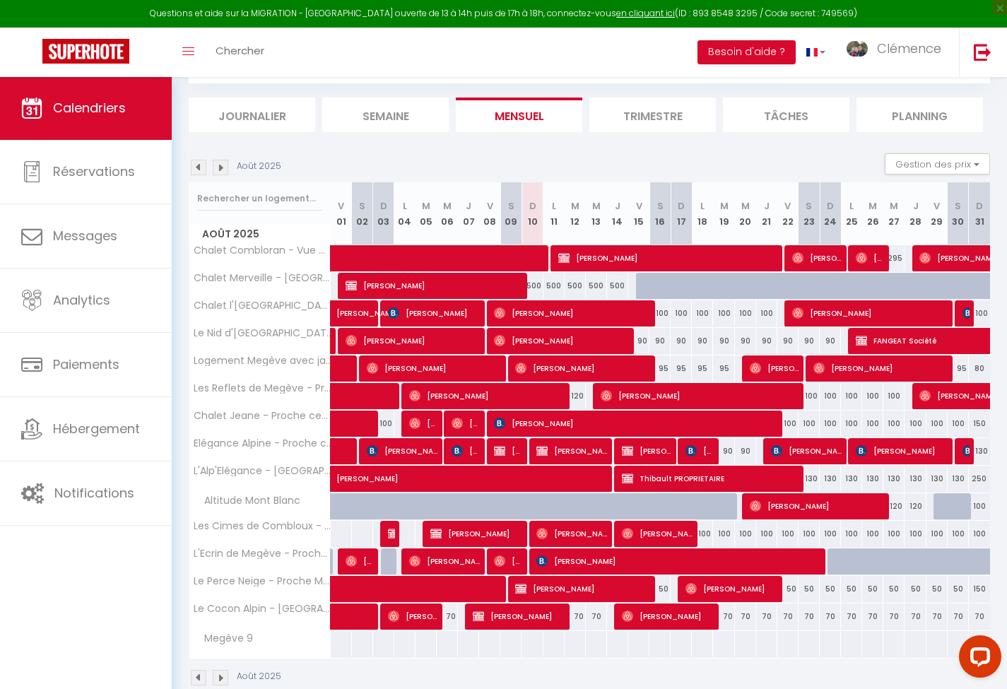
scroll to position [0, 0]
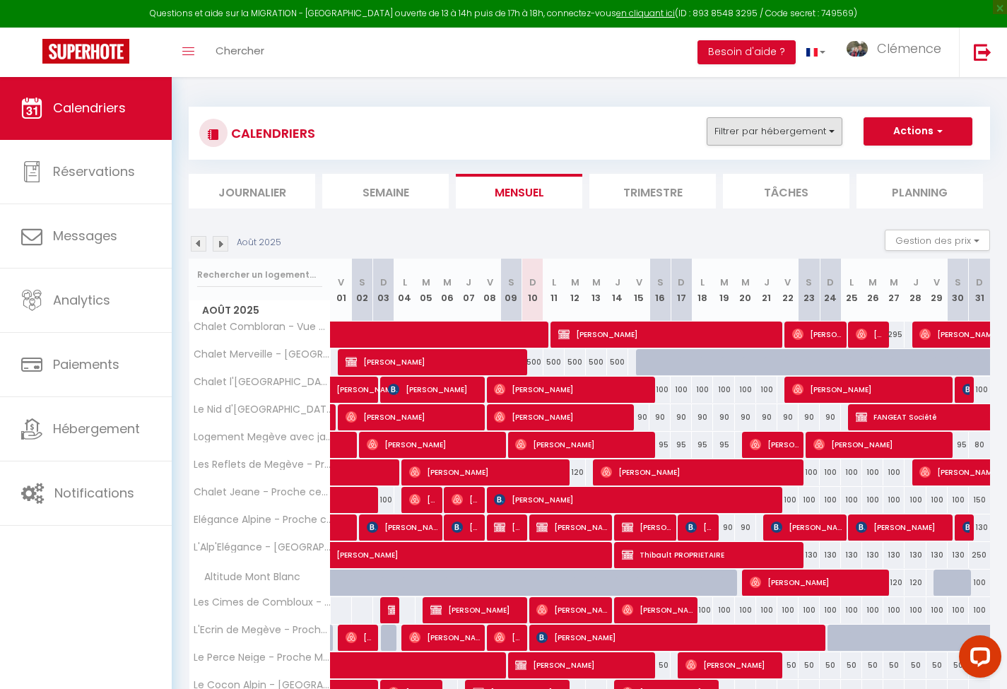
click at [837, 133] on button "Filtrer par hébergement" at bounding box center [775, 131] width 136 height 28
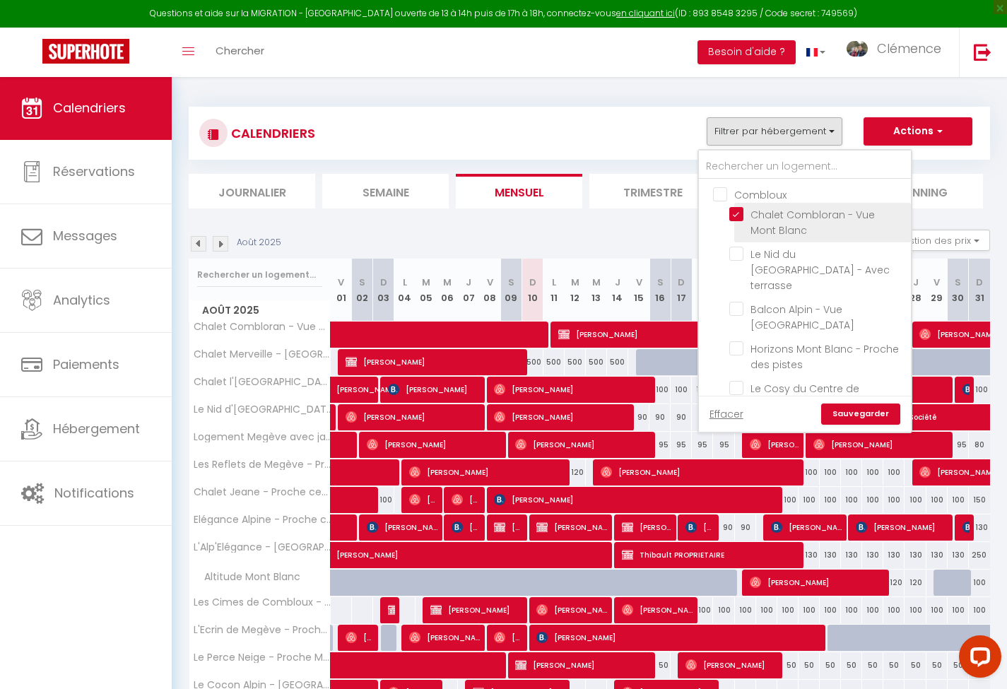
click at [735, 211] on input "Chalet Combloran - Vue Mont Blanc" at bounding box center [817, 214] width 177 height 14
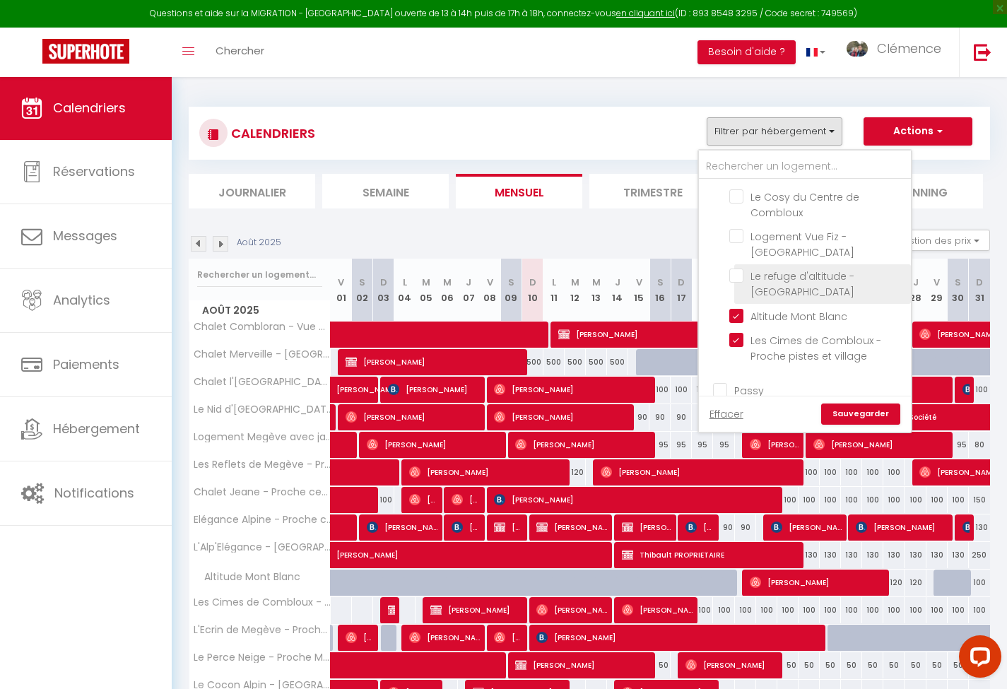
scroll to position [230, 0]
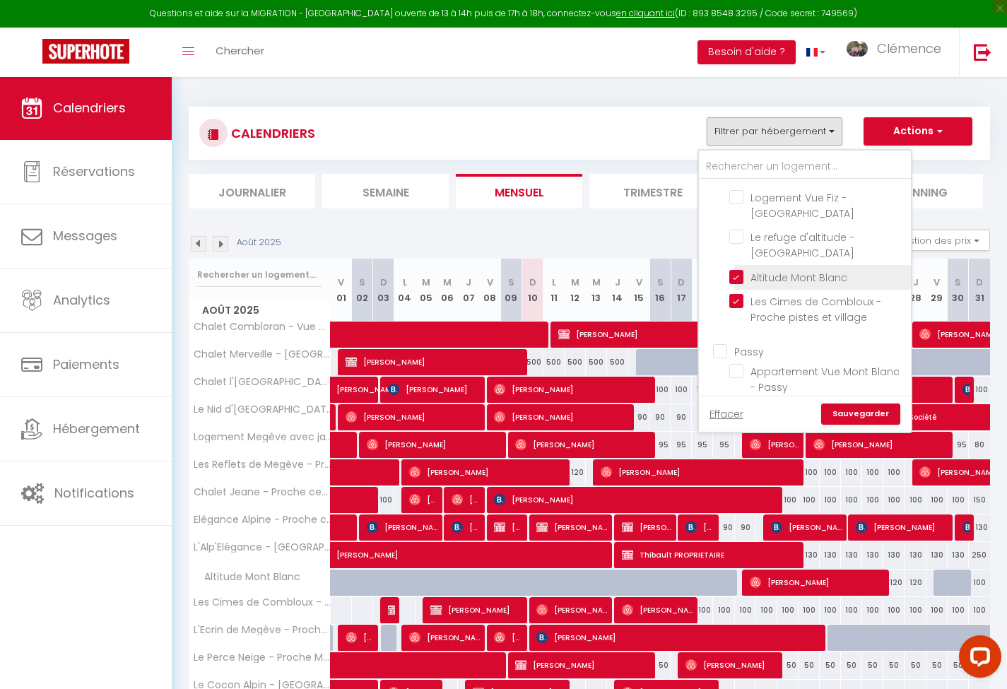
click at [737, 269] on input "Altitude Mont Blanc" at bounding box center [817, 276] width 177 height 14
drag, startPoint x: 739, startPoint y: 411, endPoint x: 745, endPoint y: 277, distance: 134.5
click at [739, 411] on link "Effacer" at bounding box center [727, 414] width 34 height 16
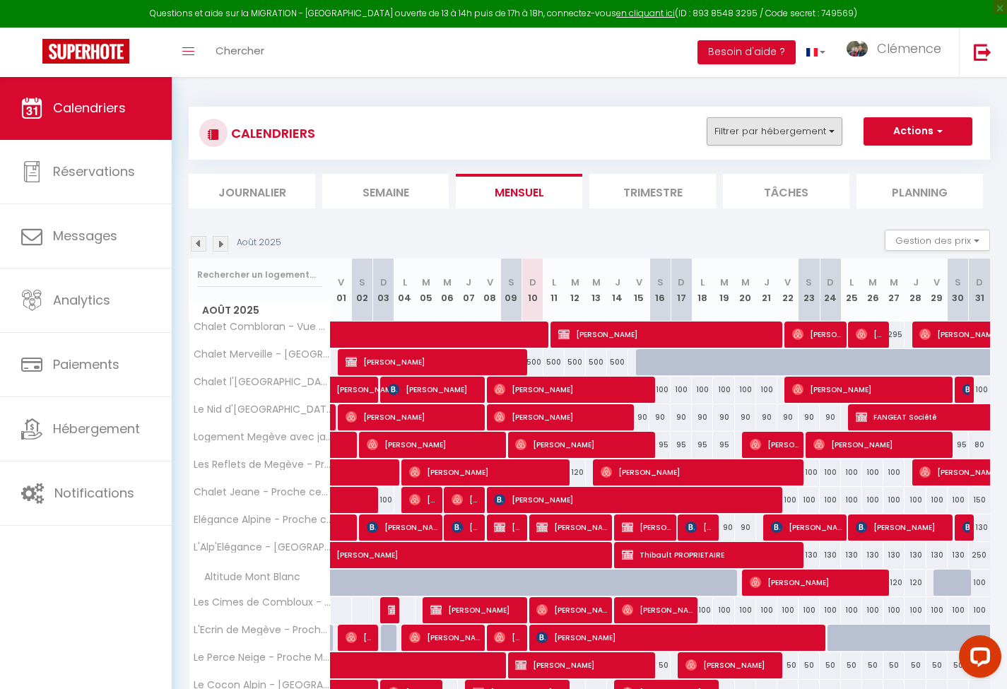
click at [770, 129] on button "Filtrer par hébergement" at bounding box center [775, 131] width 136 height 28
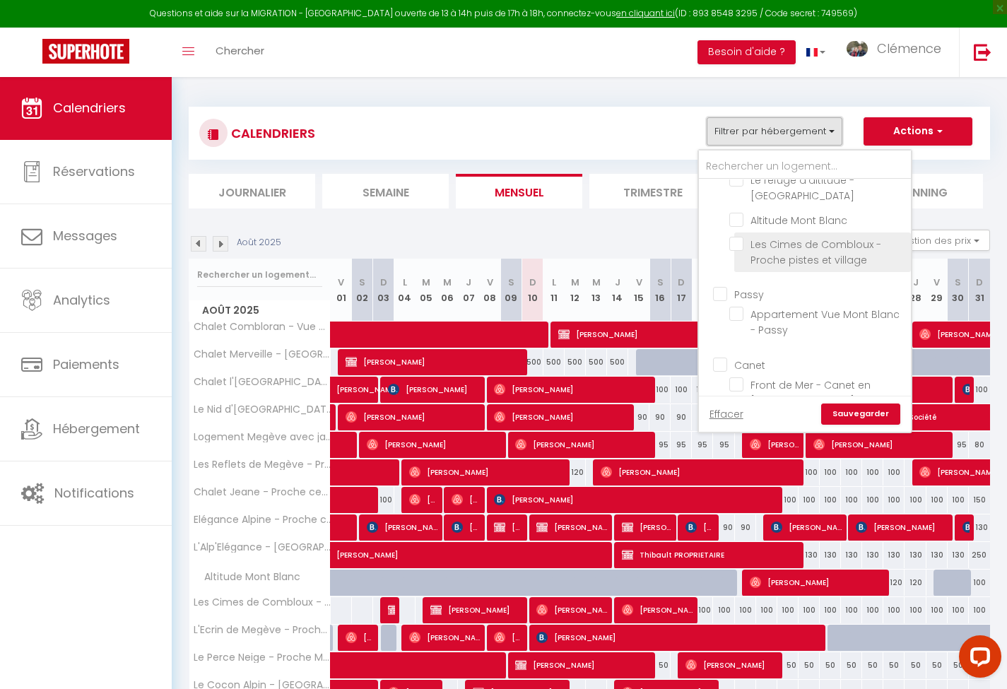
scroll to position [414, 0]
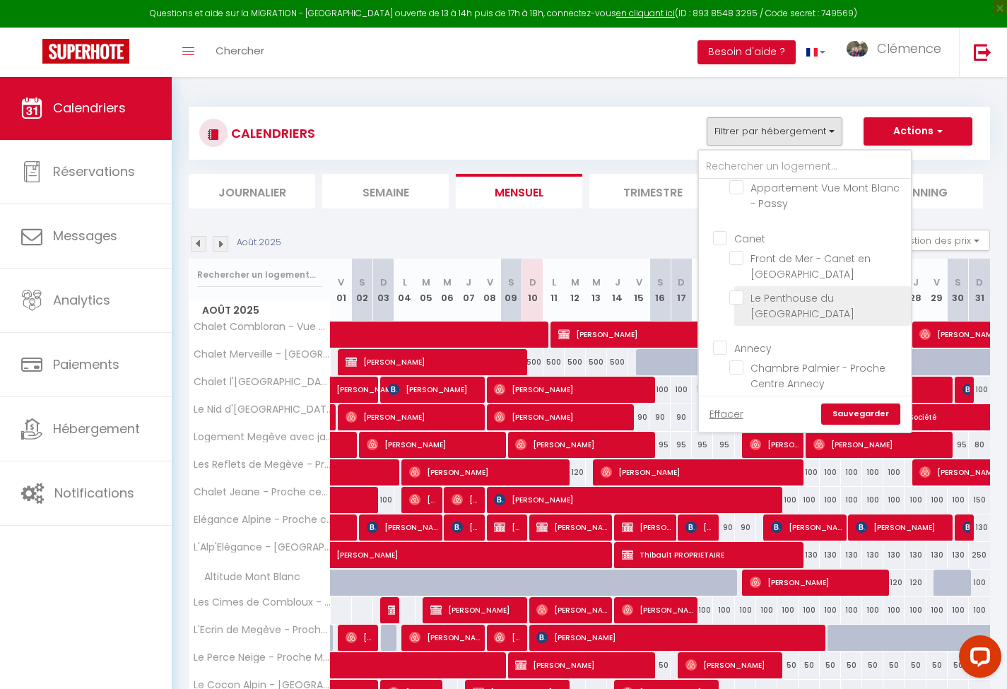
click at [783, 291] on input "Le Penthouse du [GEOGRAPHIC_DATA]" at bounding box center [817, 298] width 177 height 14
click at [879, 415] on link "Sauvegarder" at bounding box center [860, 414] width 79 height 21
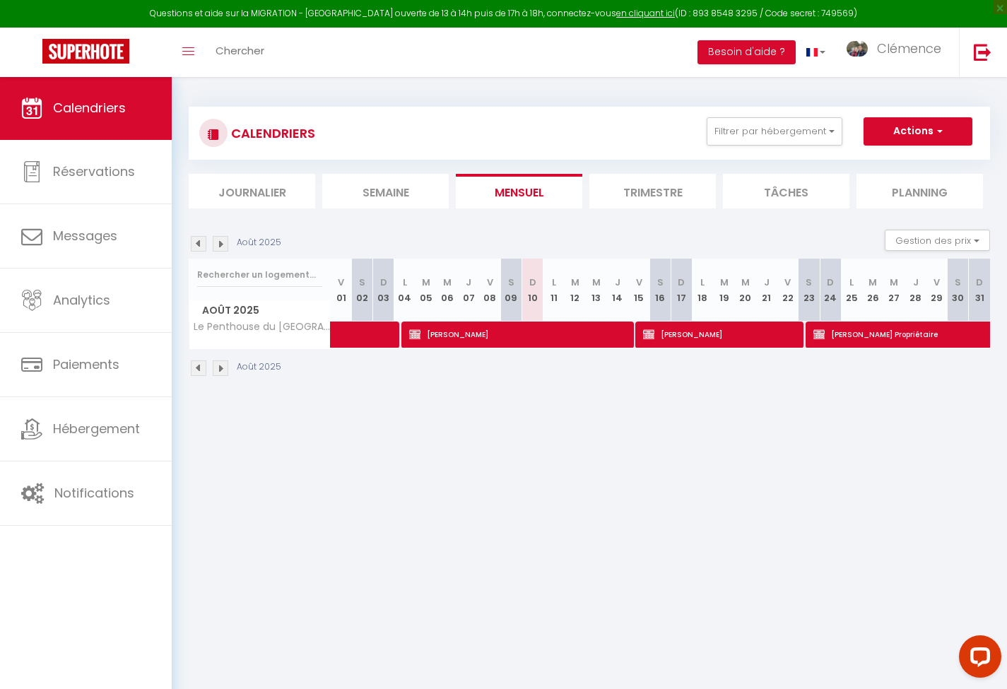
click at [199, 244] on img at bounding box center [199, 244] width 16 height 16
